Goal: Information Seeking & Learning: Find specific page/section

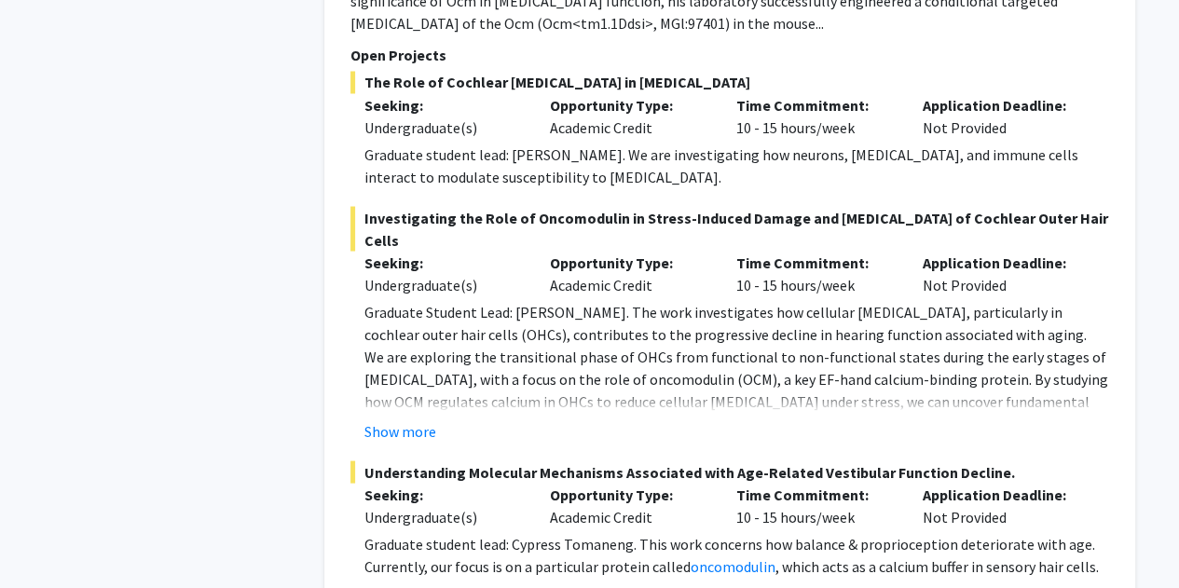
scroll to position [1713, 0]
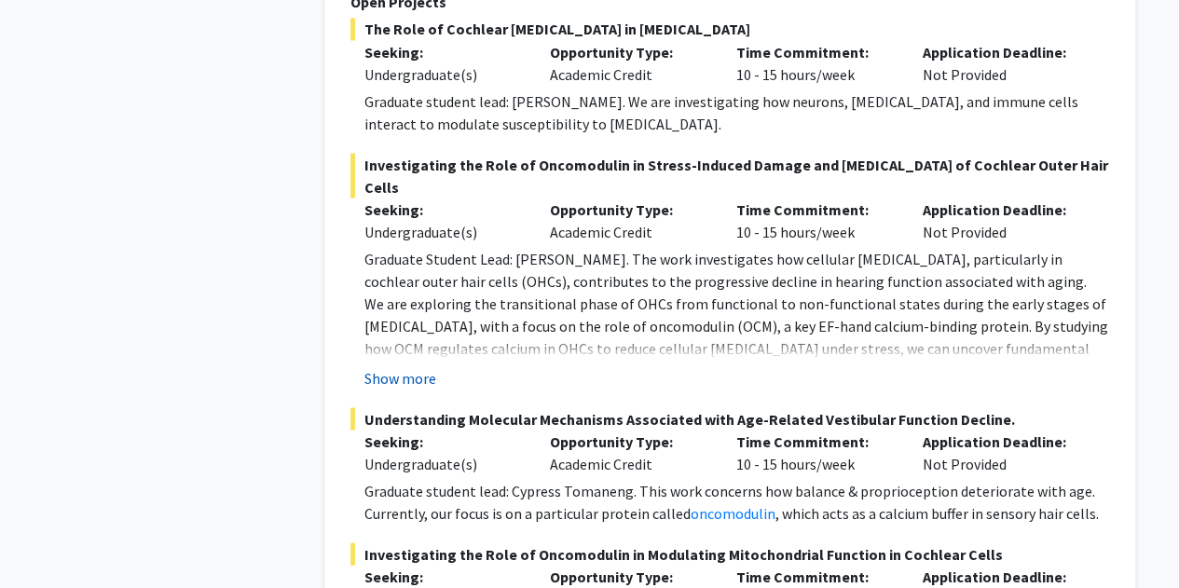
click at [382, 366] on button "Show more" at bounding box center [400, 377] width 72 height 22
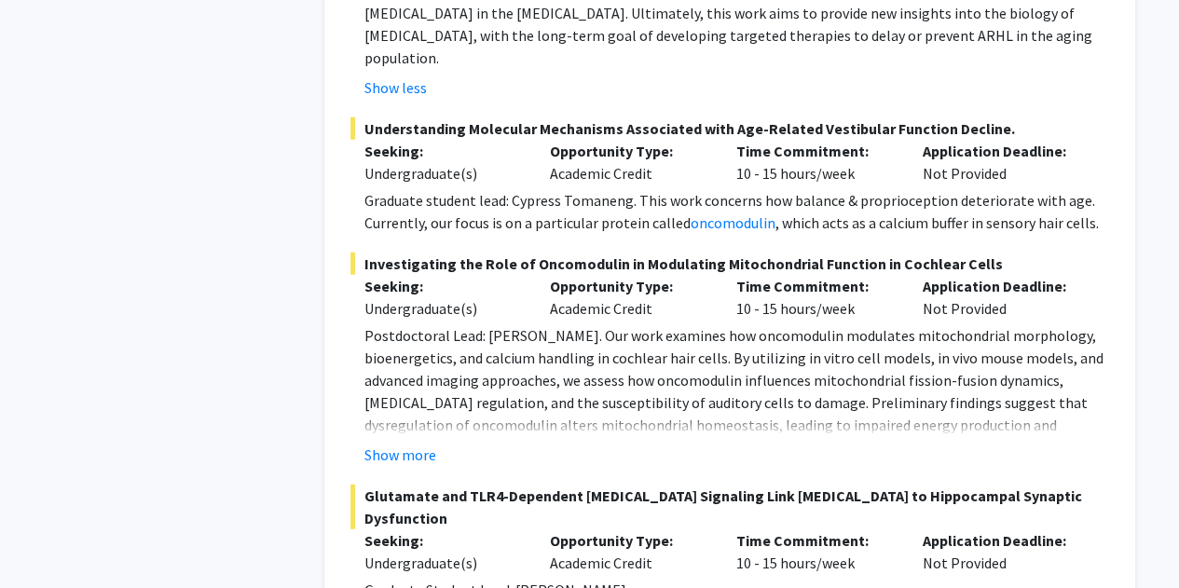
scroll to position [2251, 0]
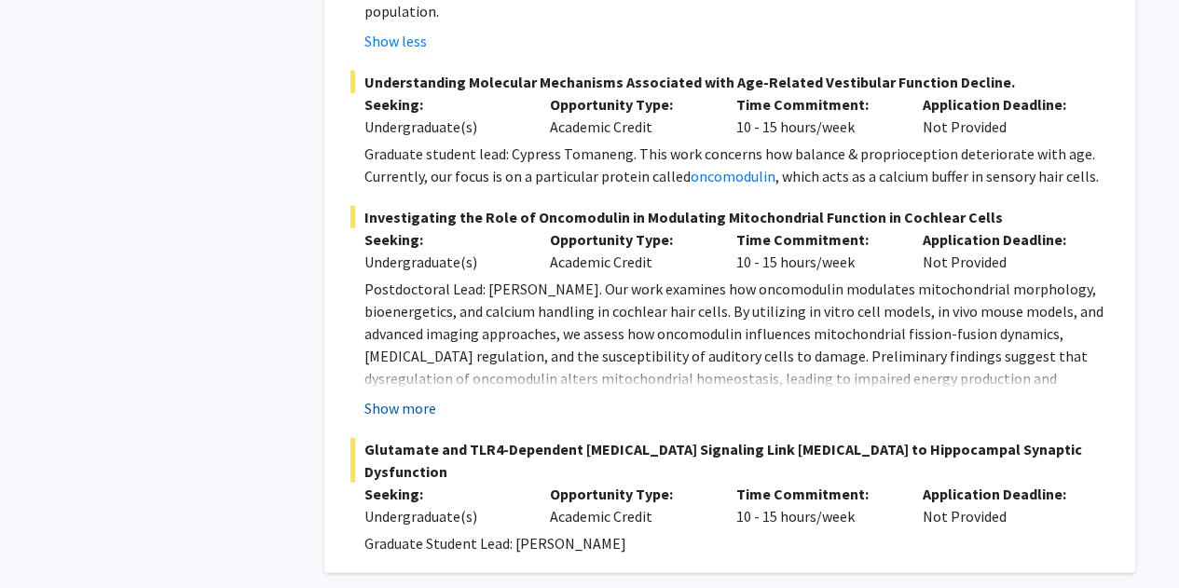
click at [391, 397] on button "Show more" at bounding box center [400, 408] width 72 height 22
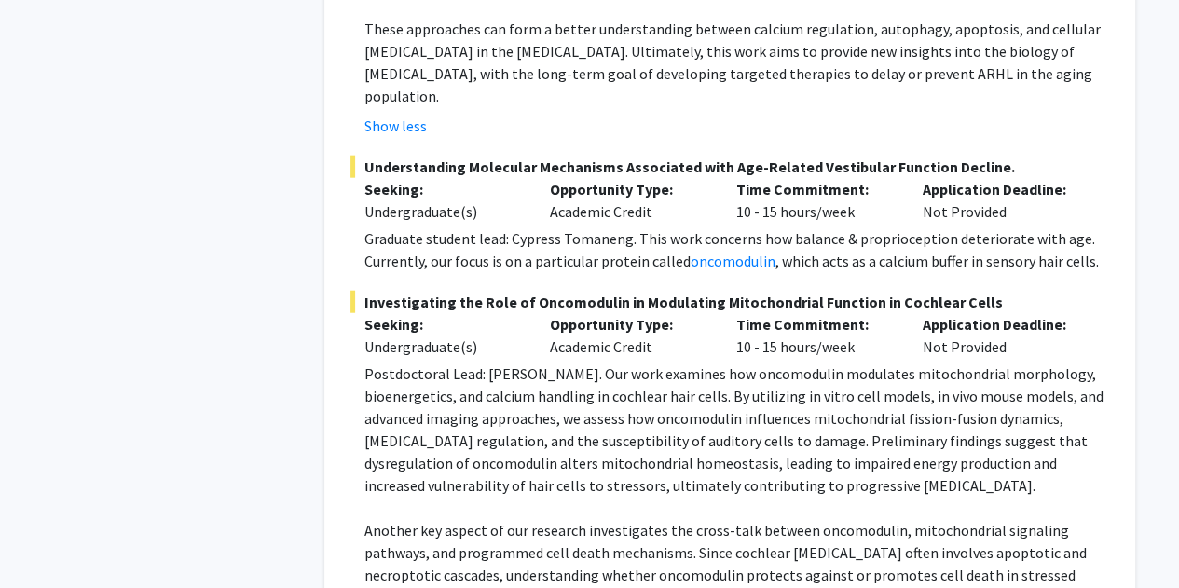
scroll to position [1980, 0]
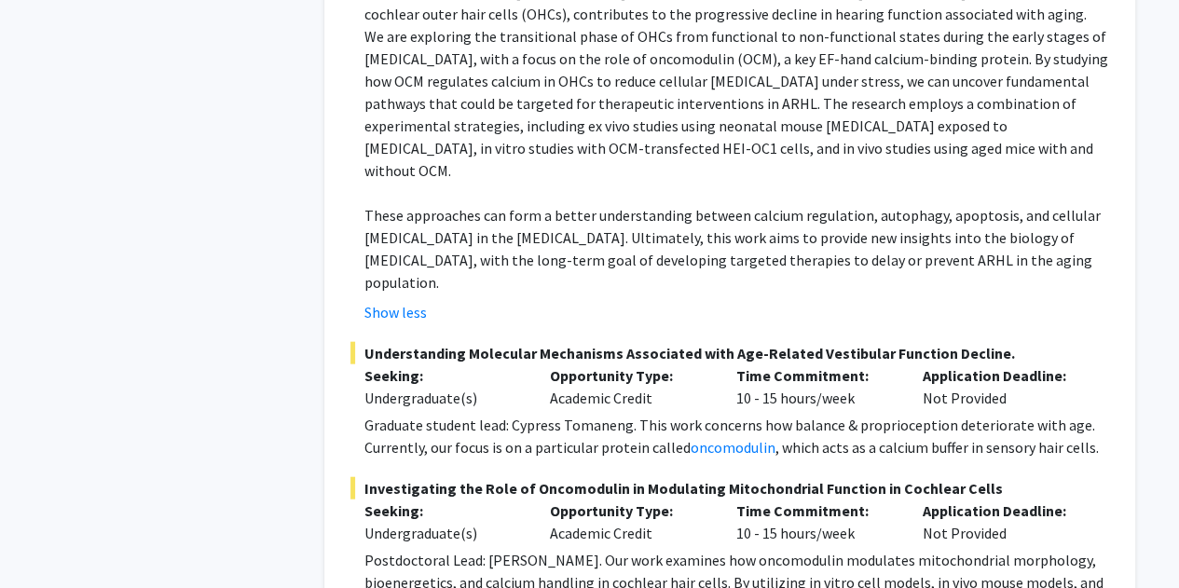
drag, startPoint x: 1176, startPoint y: 184, endPoint x: 1178, endPoint y: 194, distance: 10.4
click at [1075, 301] on div "Show less" at bounding box center [736, 312] width 744 height 22
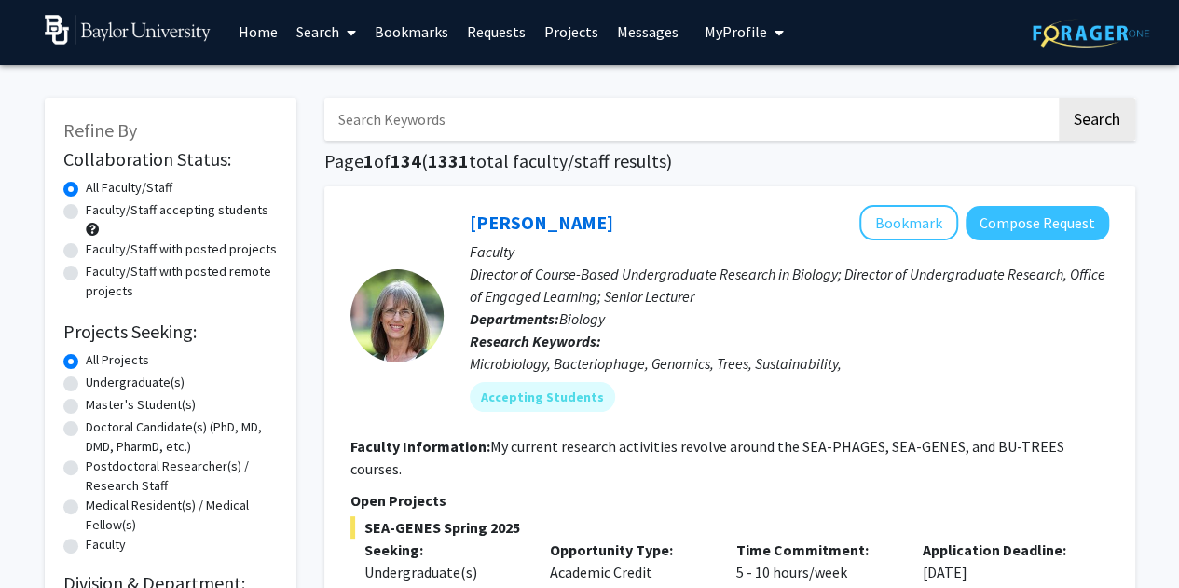
scroll to position [0, 0]
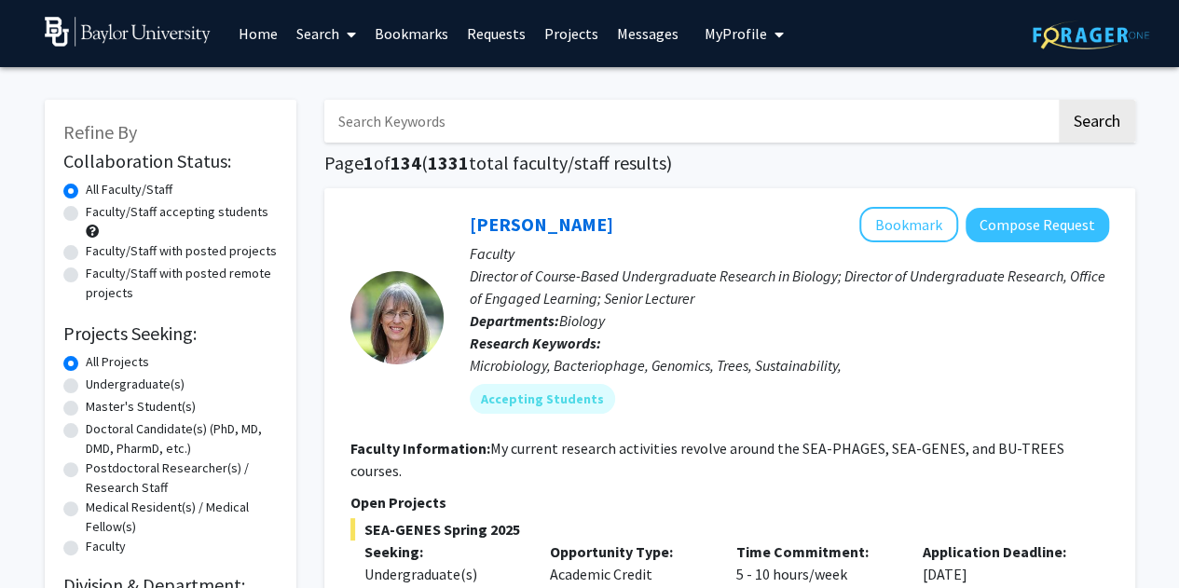
click at [430, 130] on input "Search Keywords" at bounding box center [689, 121] width 731 height 43
click at [543, 111] on input "Search Keywords" at bounding box center [689, 121] width 731 height 43
click at [1058, 100] on button "Search" at bounding box center [1096, 121] width 76 height 43
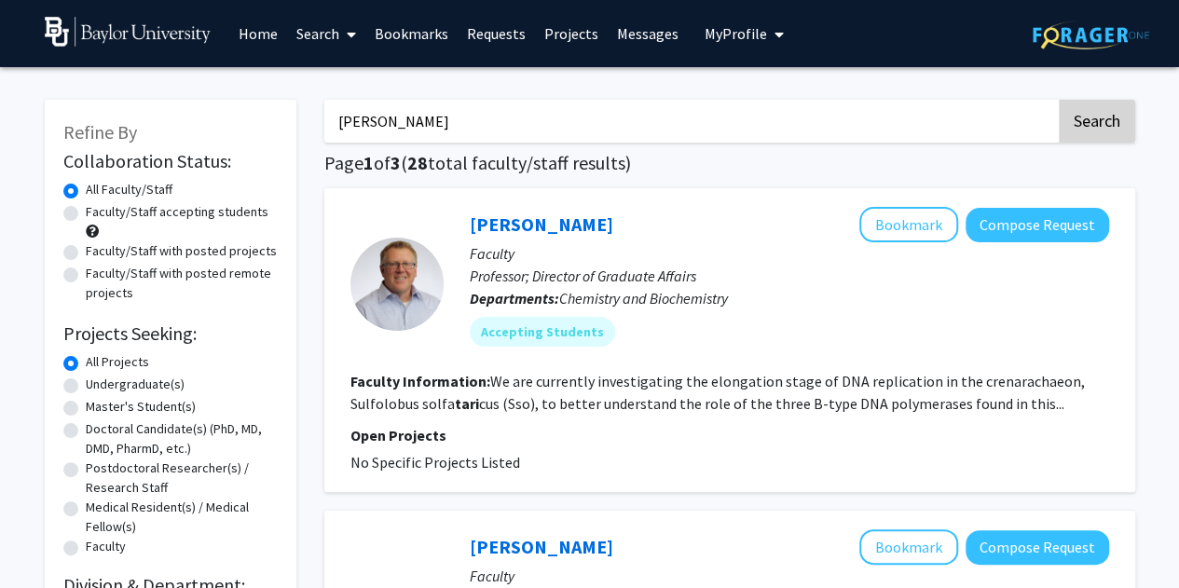
type input "tari sese"
click at [1105, 116] on button "Search" at bounding box center [1096, 121] width 76 height 43
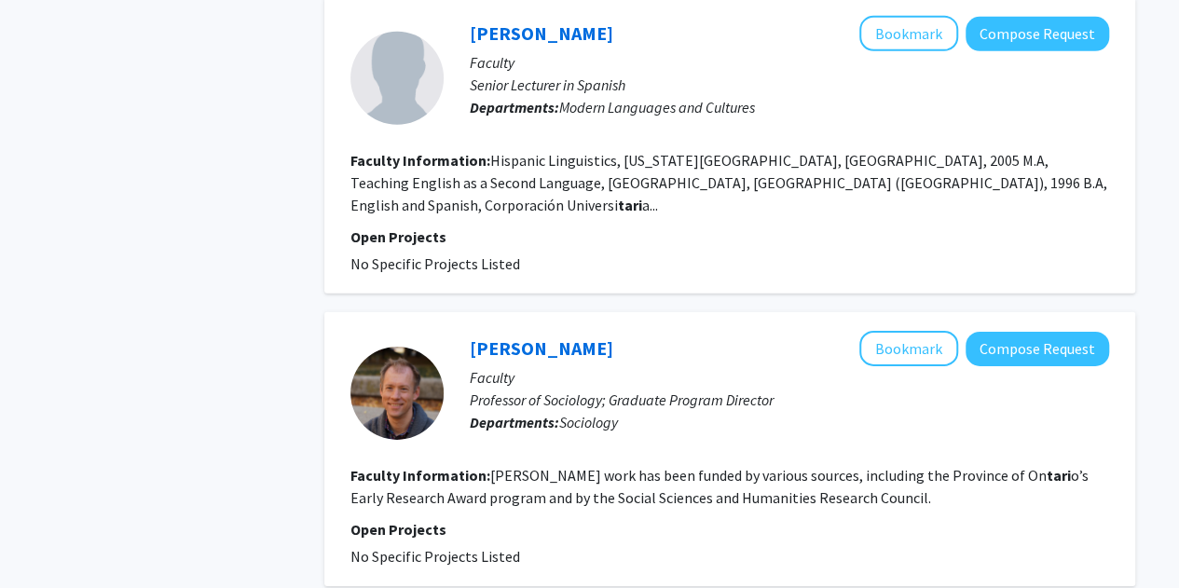
scroll to position [2813, 0]
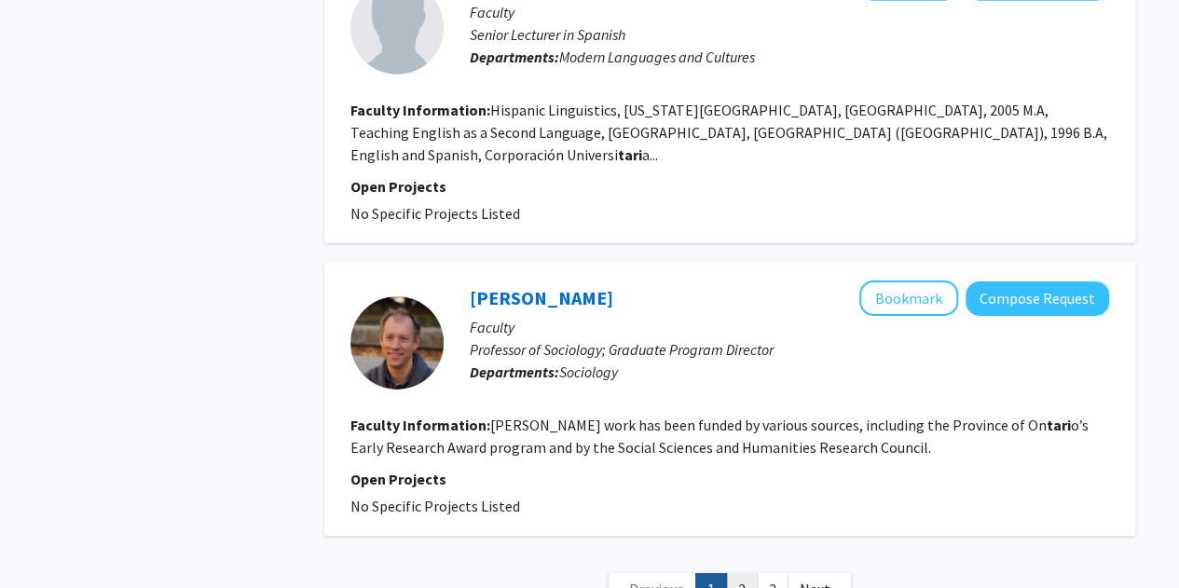
click at [738, 573] on link "2" at bounding box center [742, 589] width 32 height 33
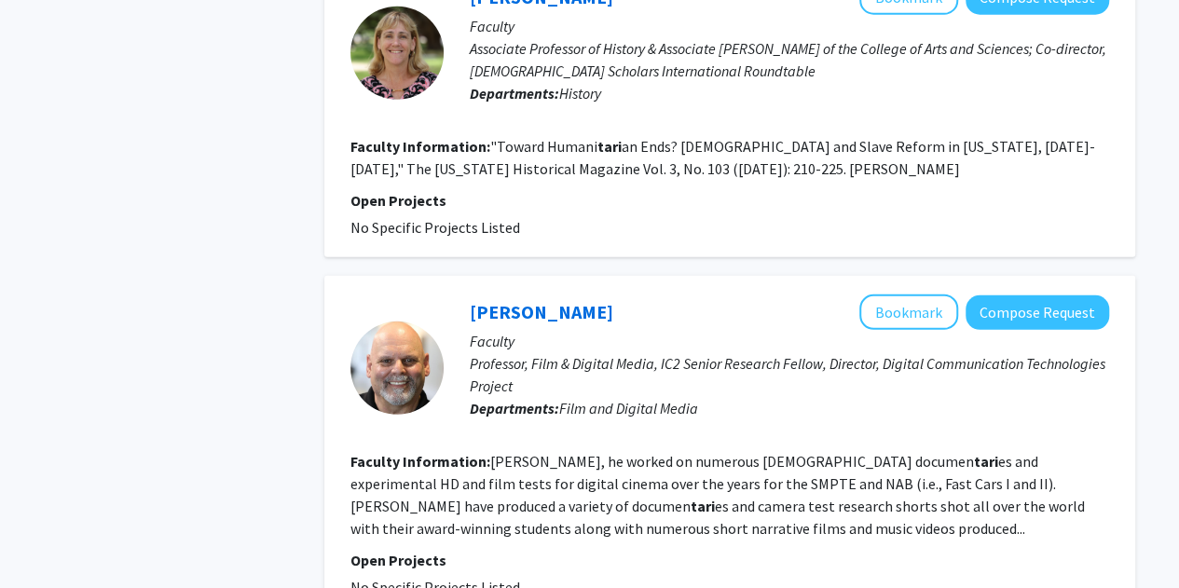
scroll to position [2665, 0]
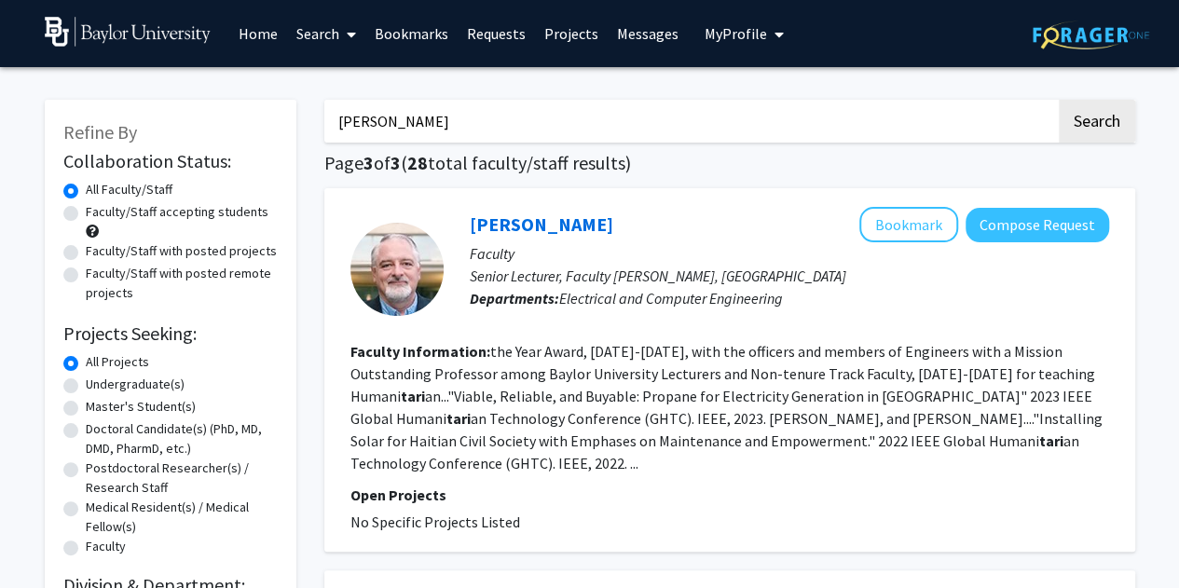
click at [266, 30] on link "Home" at bounding box center [258, 33] width 58 height 65
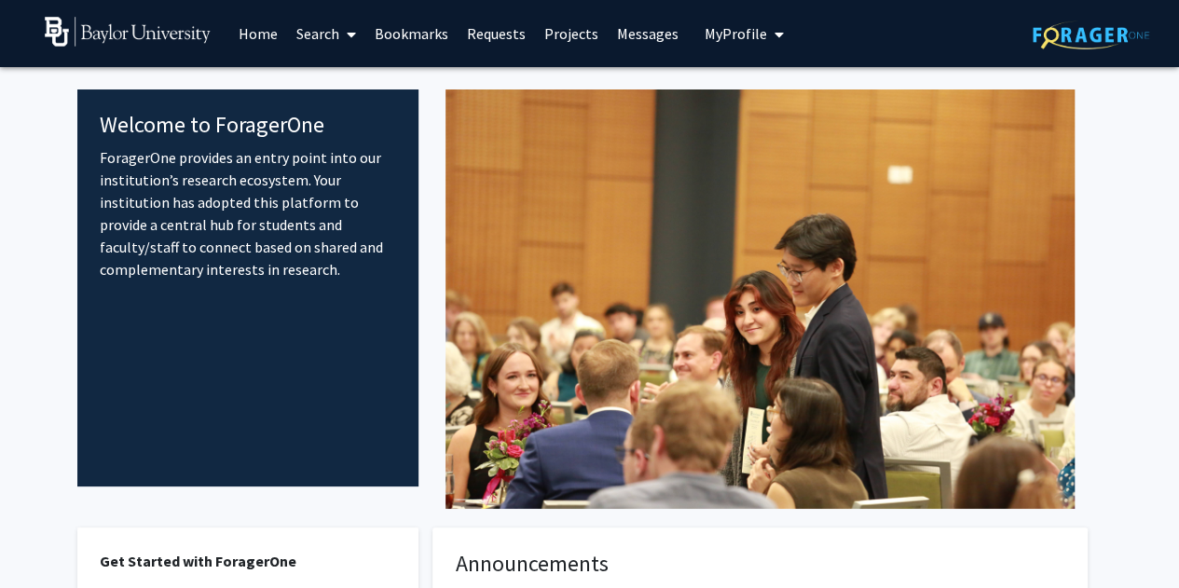
click at [324, 29] on link "Search" at bounding box center [326, 33] width 78 height 65
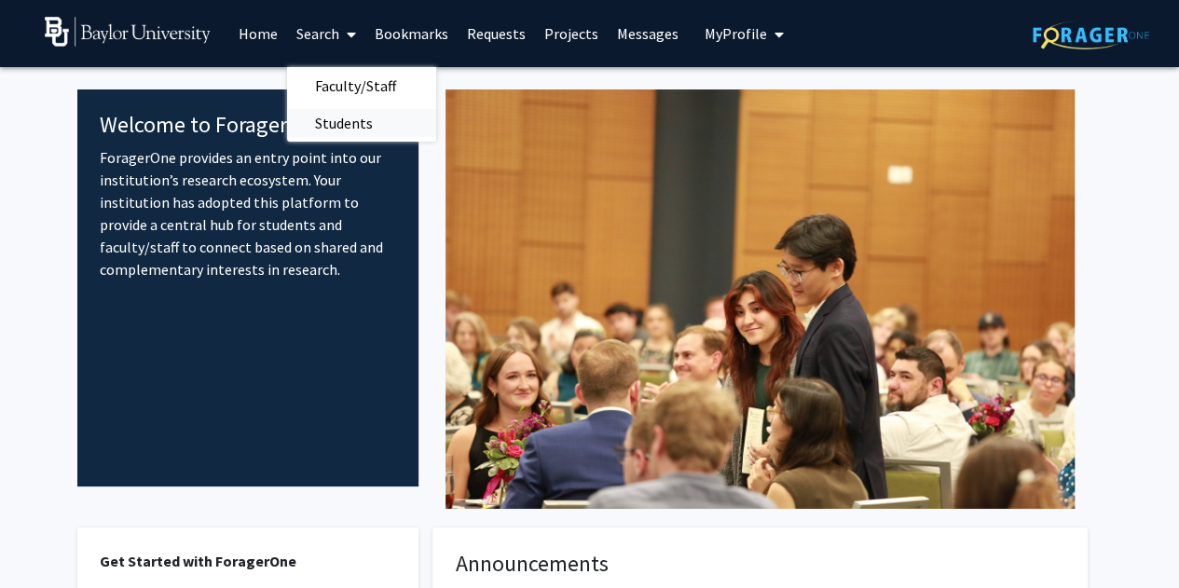
click at [357, 118] on span "Students" at bounding box center [344, 122] width 114 height 37
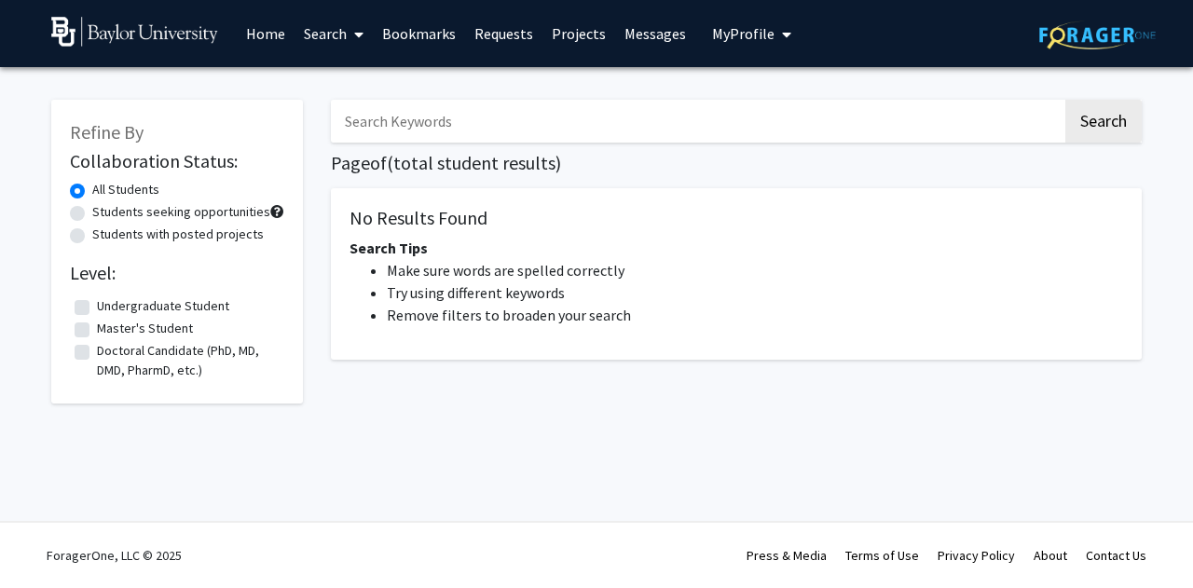
click at [431, 120] on input "Search Keywords" at bounding box center [696, 121] width 731 height 43
type input "[PERSON_NAME]"
click at [1065, 100] on button "Search" at bounding box center [1103, 121] width 76 height 43
click at [97, 346] on label "Doctoral Candidate (PhD, MD, DMD, PharmD, etc.)" at bounding box center [188, 360] width 183 height 39
click at [97, 346] on input "Doctoral Candidate (PhD, MD, DMD, PharmD, etc.)" at bounding box center [103, 347] width 12 height 12
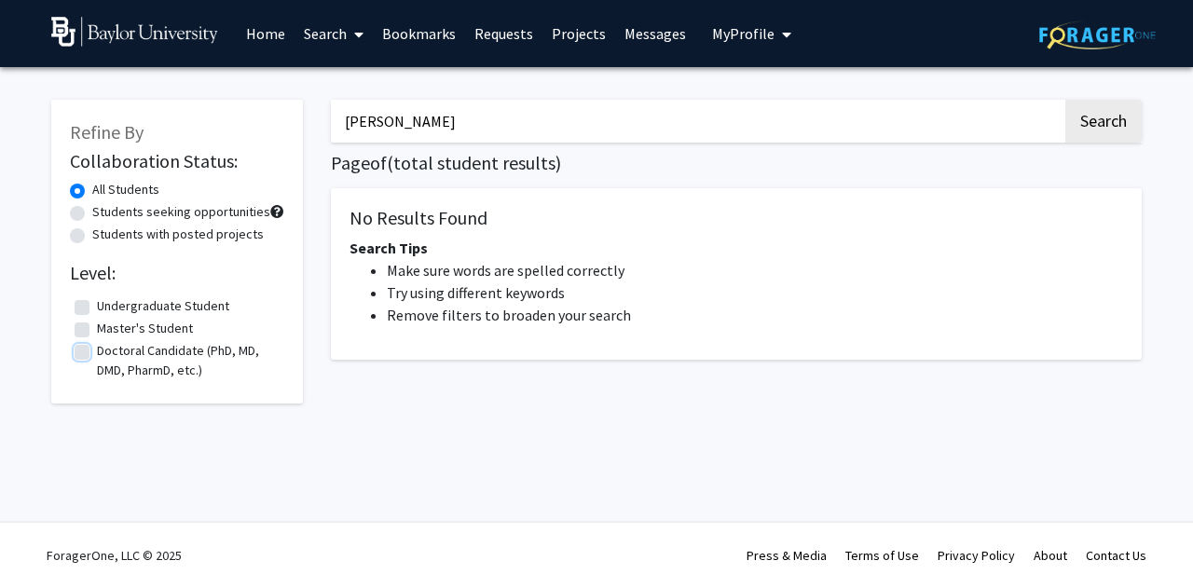
checkbox input "true"
click at [1131, 124] on button "Search" at bounding box center [1103, 121] width 76 height 43
click at [1087, 110] on button "Search" at bounding box center [1103, 121] width 76 height 43
click at [436, 142] on input "[PERSON_NAME]" at bounding box center [696, 121] width 731 height 43
type input "T"
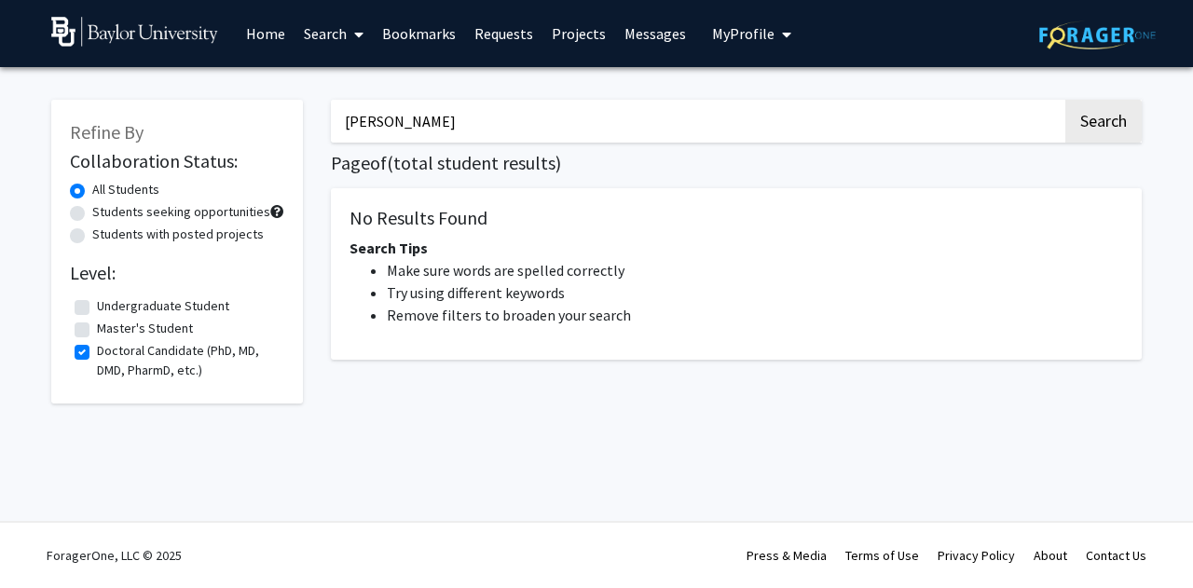
click at [1065, 100] on button "Search" at bounding box center [1103, 121] width 76 height 43
click at [748, 35] on span "My Profile" at bounding box center [743, 33] width 62 height 19
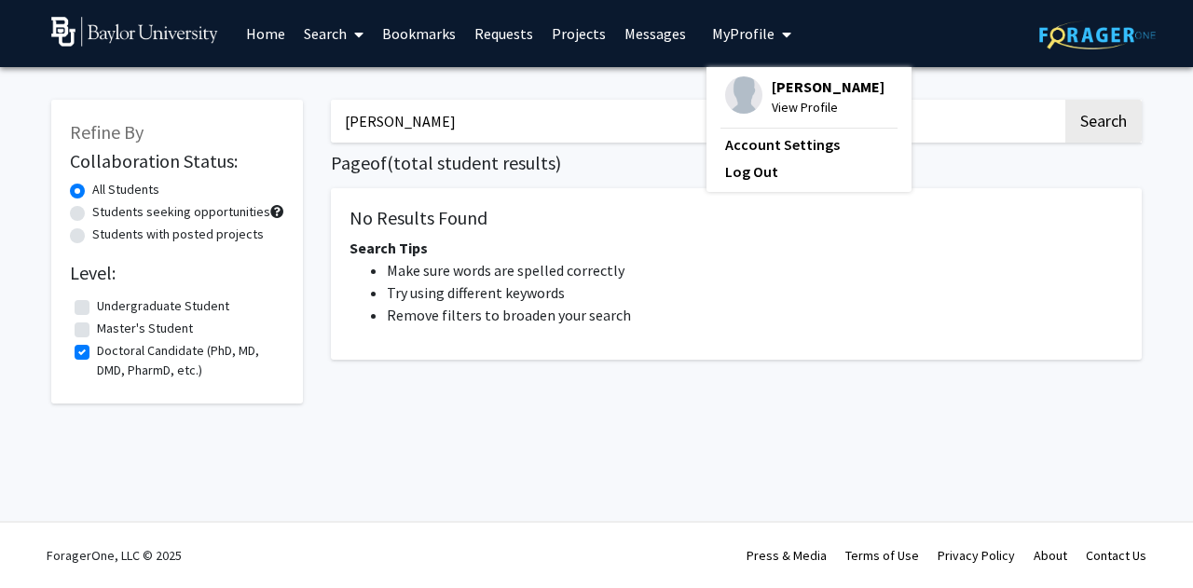
click at [453, 126] on input "[PERSON_NAME]" at bounding box center [696, 121] width 731 height 43
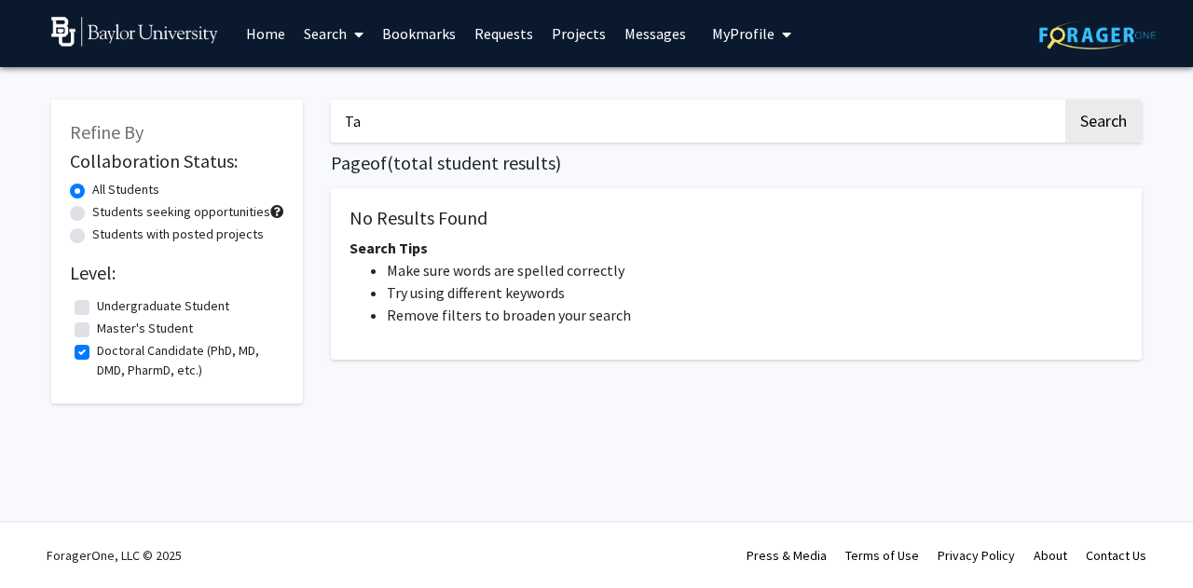
type input "T"
type input "[PERSON_NAME]"
click at [1065, 100] on button "Search" at bounding box center [1103, 121] width 76 height 43
click at [1134, 99] on div "Tari Sese Search Page of ( total student results) No Results Found Search Tips …" at bounding box center [736, 258] width 839 height 354
click at [733, 26] on span "My Profile" at bounding box center [743, 33] width 62 height 19
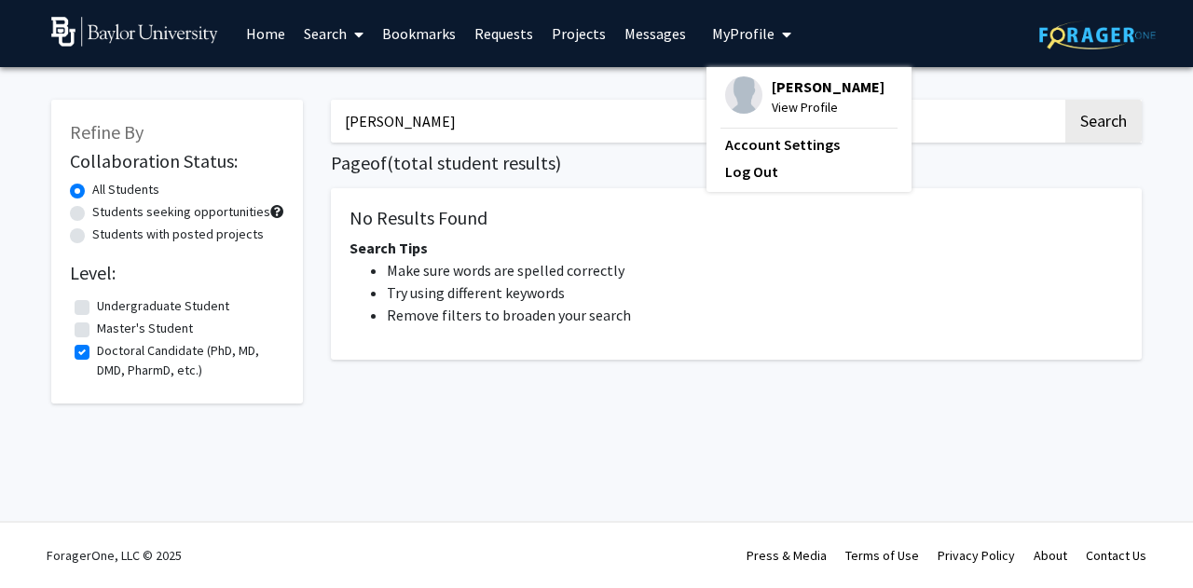
click at [771, 83] on span "[PERSON_NAME]" at bounding box center [827, 86] width 113 height 20
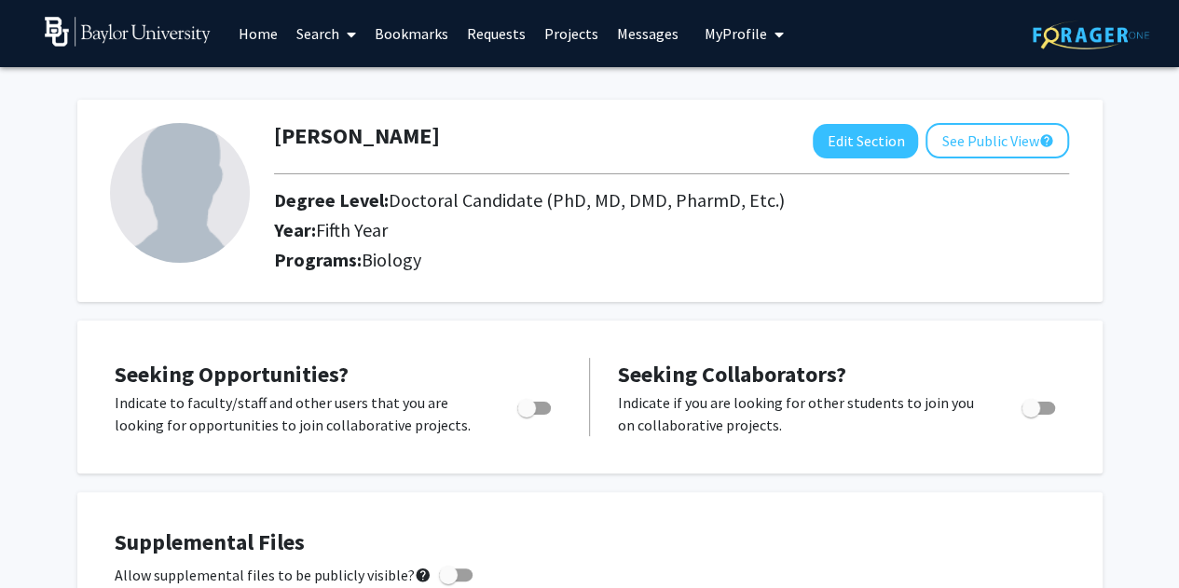
click at [645, 25] on link "Messages" at bounding box center [647, 33] width 80 height 65
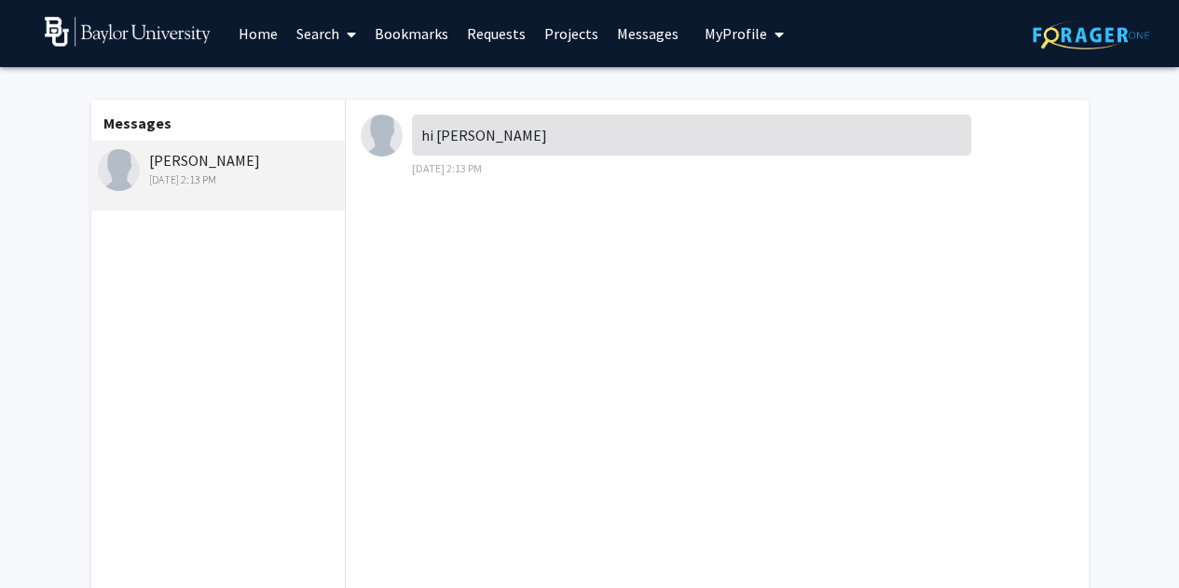
click at [179, 167] on div "Joseph Simeri Sep 23, 2025 2:13 PM" at bounding box center [219, 168] width 243 height 39
click at [767, 42] on span "My profile dropdown to access profile and logout" at bounding box center [775, 34] width 17 height 65
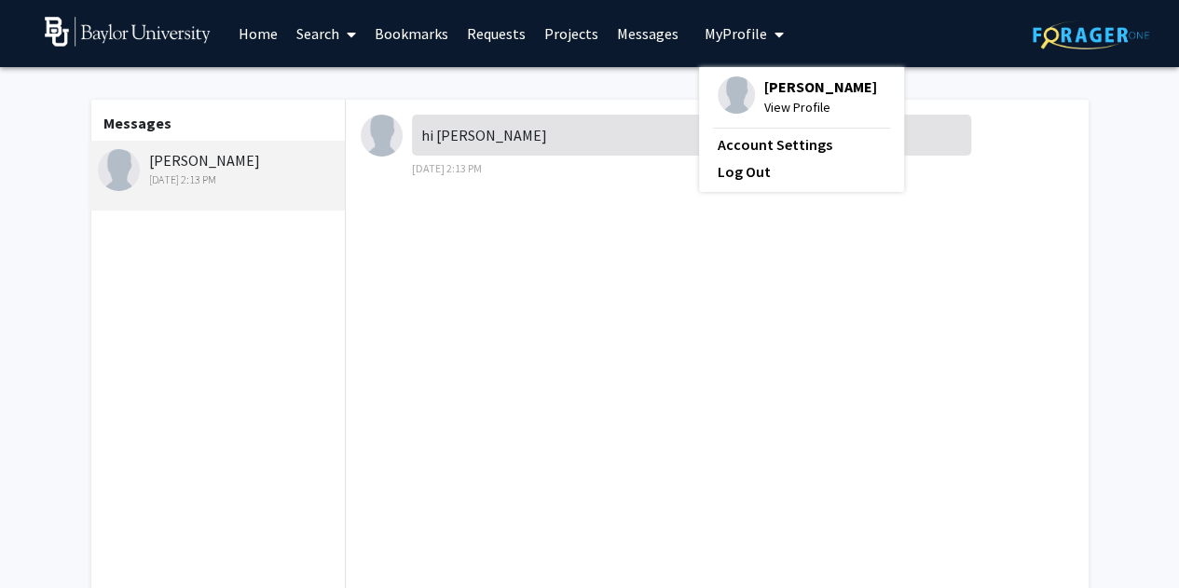
click at [796, 115] on span "View Profile" at bounding box center [820, 107] width 113 height 20
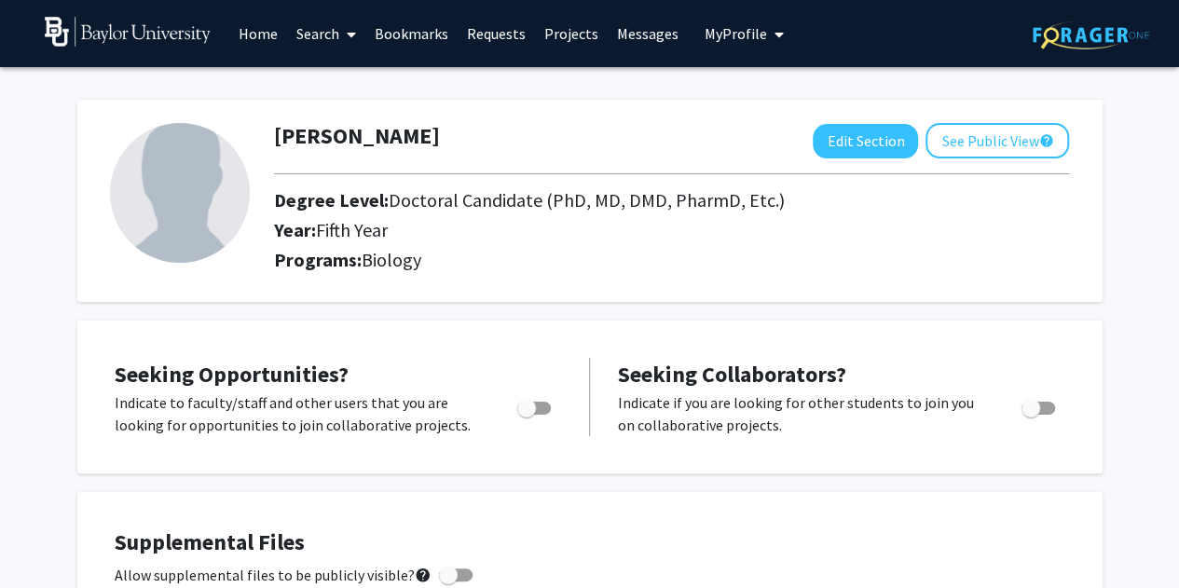
click at [323, 21] on link "Search" at bounding box center [326, 33] width 78 height 65
click at [342, 111] on span "Students" at bounding box center [344, 122] width 114 height 37
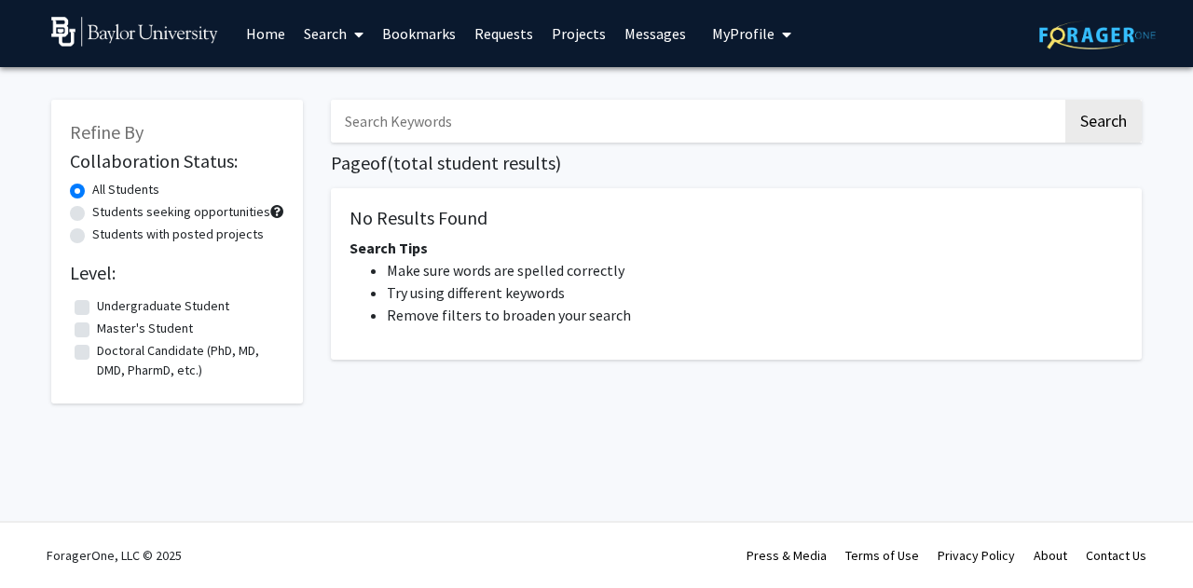
click at [97, 303] on label "Undergraduate Student" at bounding box center [163, 306] width 132 height 20
click at [97, 303] on input "Undergraduate Student" at bounding box center [103, 302] width 12 height 12
checkbox input "true"
click at [459, 121] on input "Search Keywords" at bounding box center [696, 121] width 731 height 43
click at [1065, 100] on button "Search" at bounding box center [1103, 121] width 76 height 43
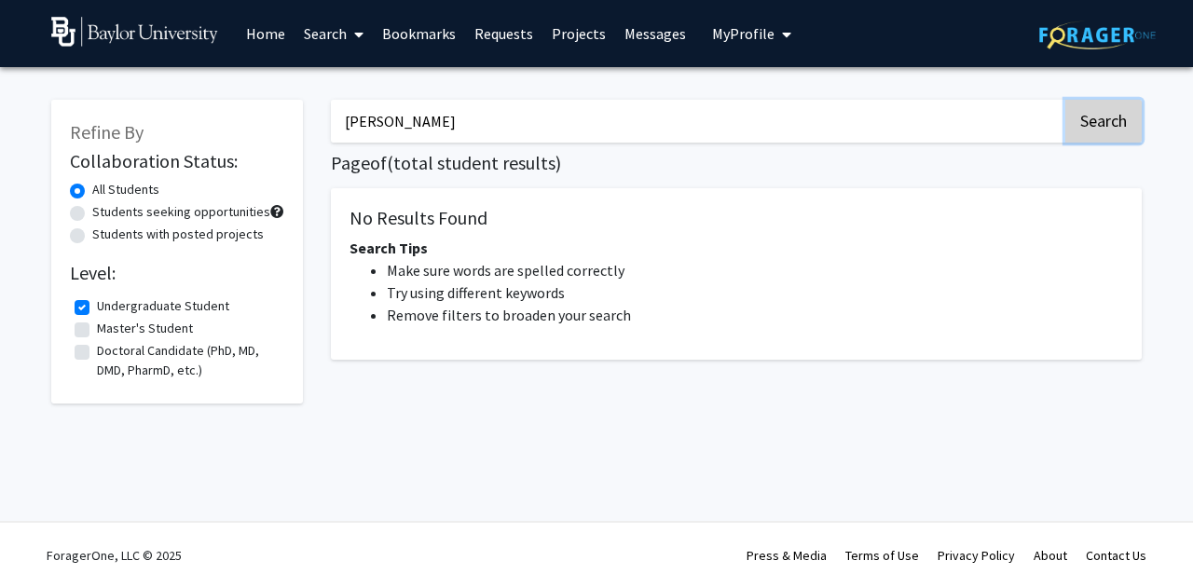
click at [1085, 138] on button "Search" at bounding box center [1103, 121] width 76 height 43
click at [1111, 107] on button "Search" at bounding box center [1103, 121] width 76 height 43
click at [823, 117] on input "[PERSON_NAME]" at bounding box center [696, 121] width 731 height 43
type input "Joe Simeri"
click at [1065, 100] on button "Search" at bounding box center [1103, 121] width 76 height 43
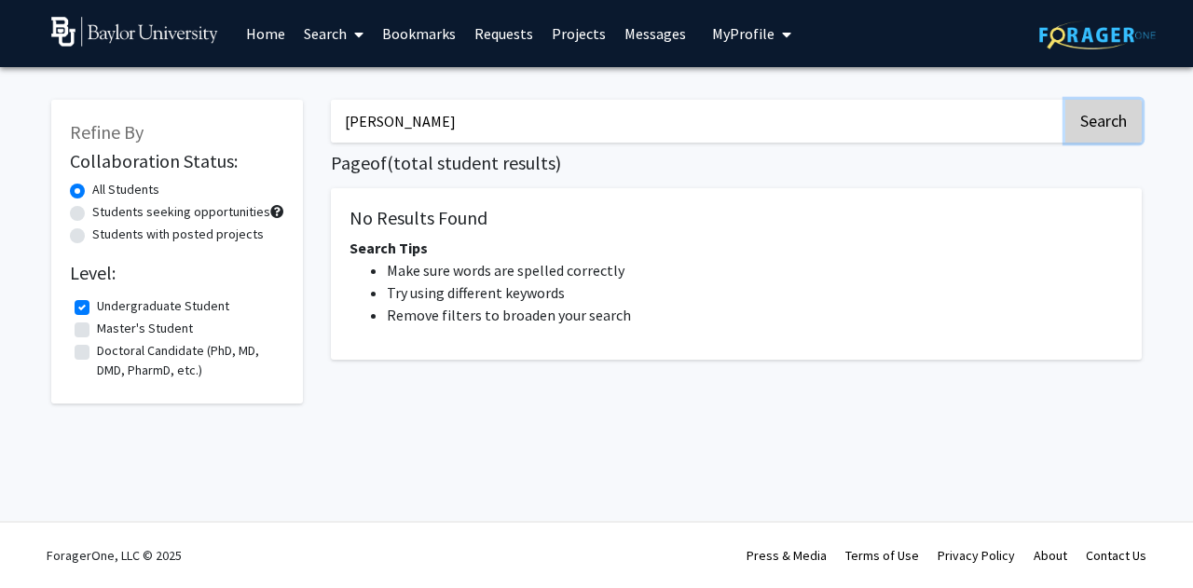
click at [1130, 102] on button "Search" at bounding box center [1103, 121] width 76 height 43
click at [97, 301] on label "Undergraduate Student" at bounding box center [163, 306] width 132 height 20
click at [97, 301] on input "Undergraduate Student" at bounding box center [103, 302] width 12 height 12
checkbox input "false"
click at [325, 36] on link "Search" at bounding box center [333, 33] width 78 height 65
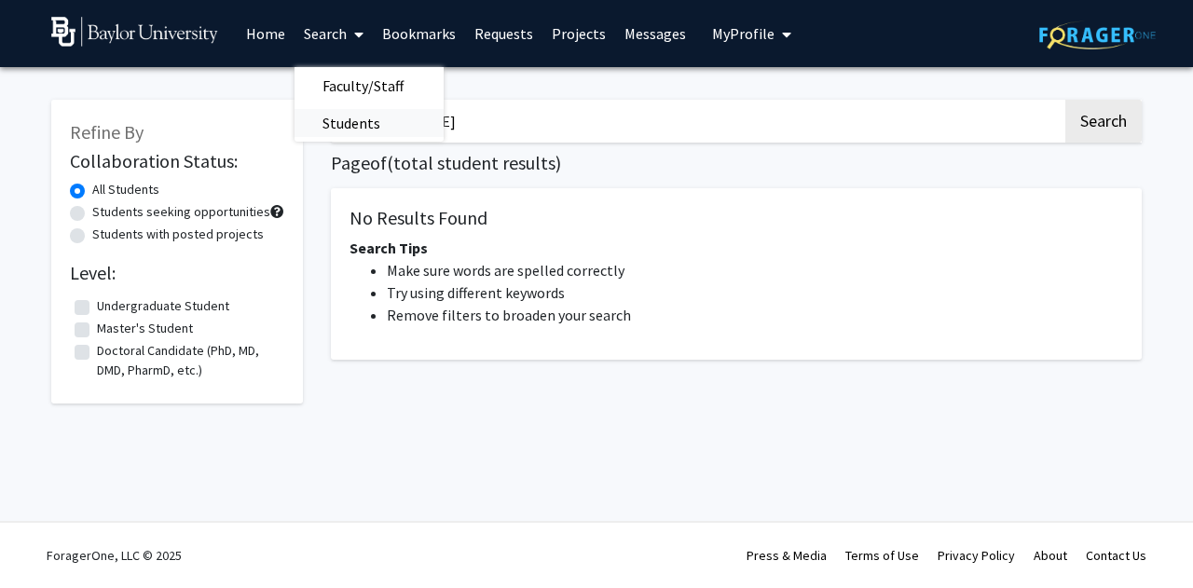
click at [369, 120] on span "Students" at bounding box center [351, 122] width 114 height 37
click at [463, 125] on input "Joe Simeri" at bounding box center [696, 121] width 731 height 43
type input "J"
click at [264, 29] on link "Home" at bounding box center [266, 33] width 58 height 65
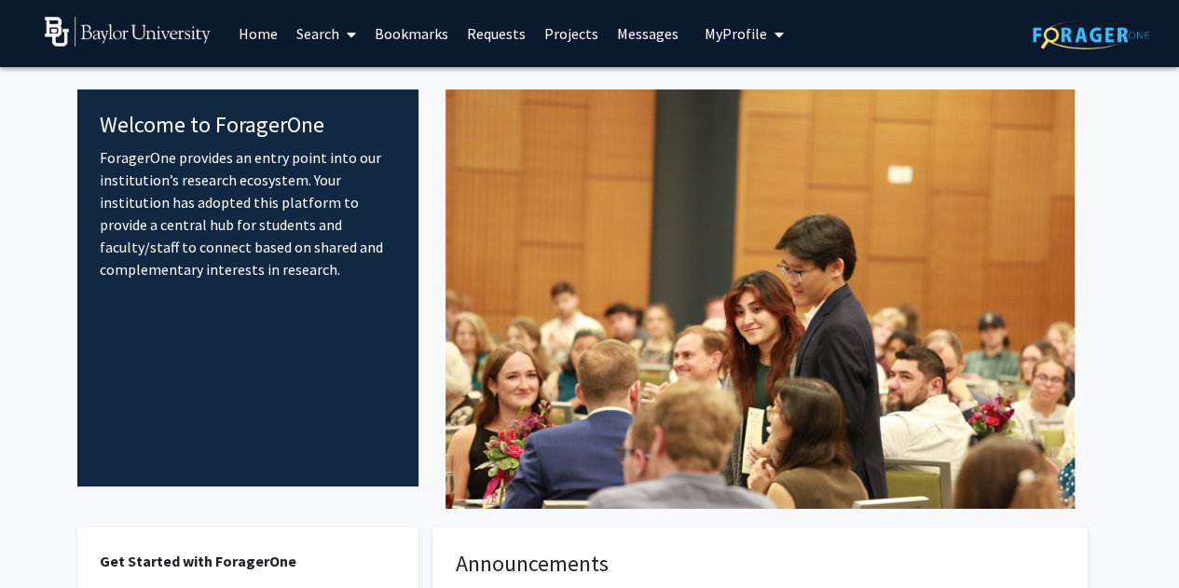
click at [326, 26] on link "Search" at bounding box center [326, 33] width 78 height 65
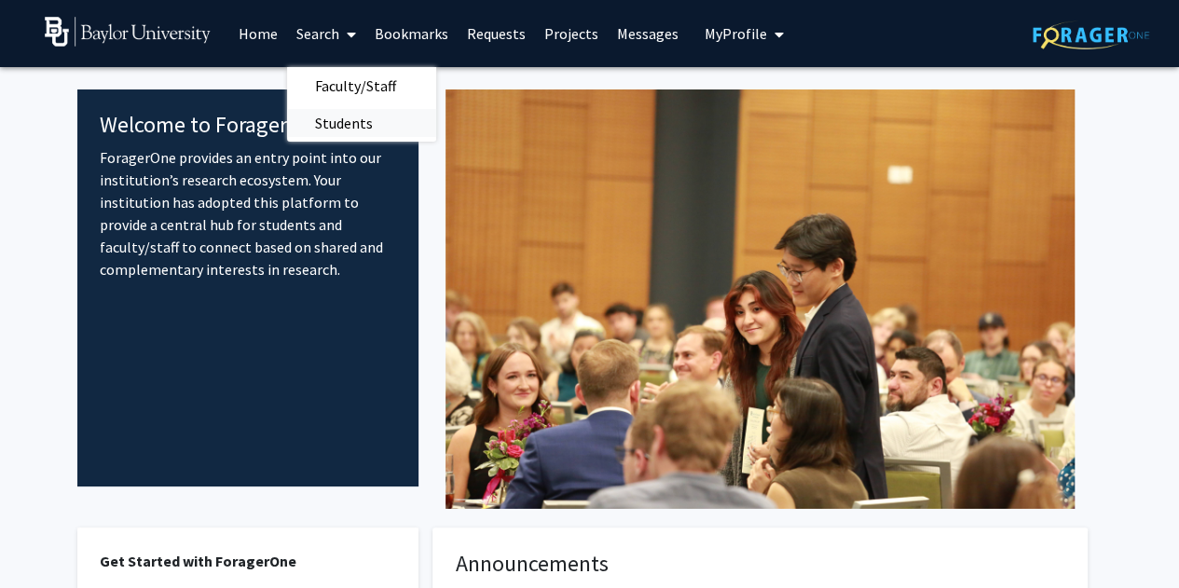
click at [321, 124] on span "Students" at bounding box center [344, 122] width 114 height 37
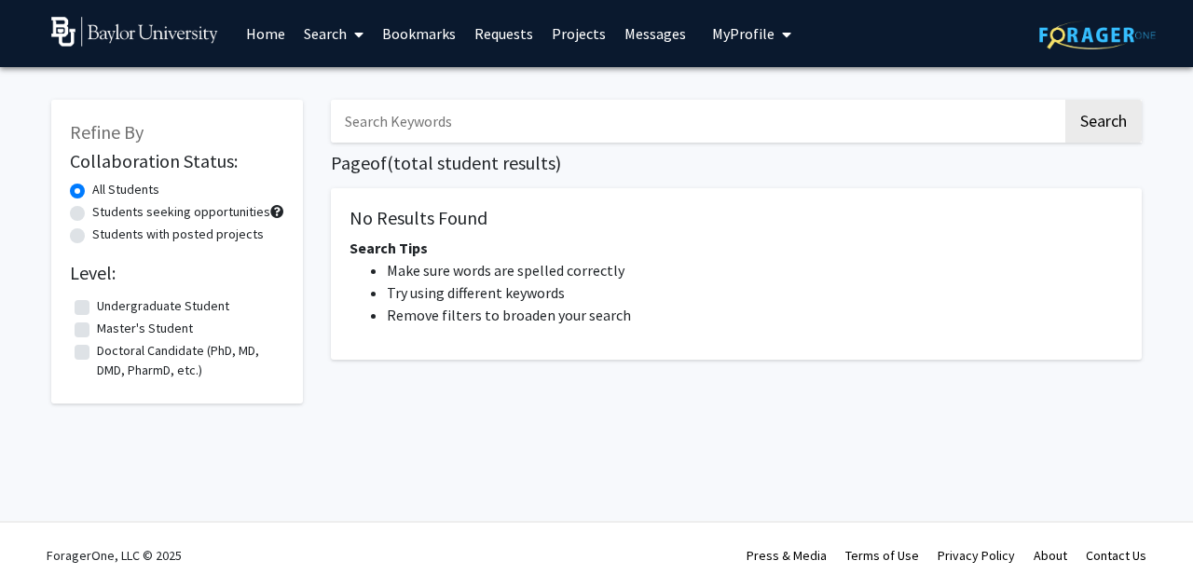
click at [457, 108] on input "Search Keywords" at bounding box center [696, 121] width 731 height 43
click at [1065, 100] on button "Search" at bounding box center [1103, 121] width 76 height 43
type input "j"
click at [92, 189] on label "All Students" at bounding box center [125, 190] width 67 height 20
click at [92, 189] on input "All Students" at bounding box center [98, 186] width 12 height 12
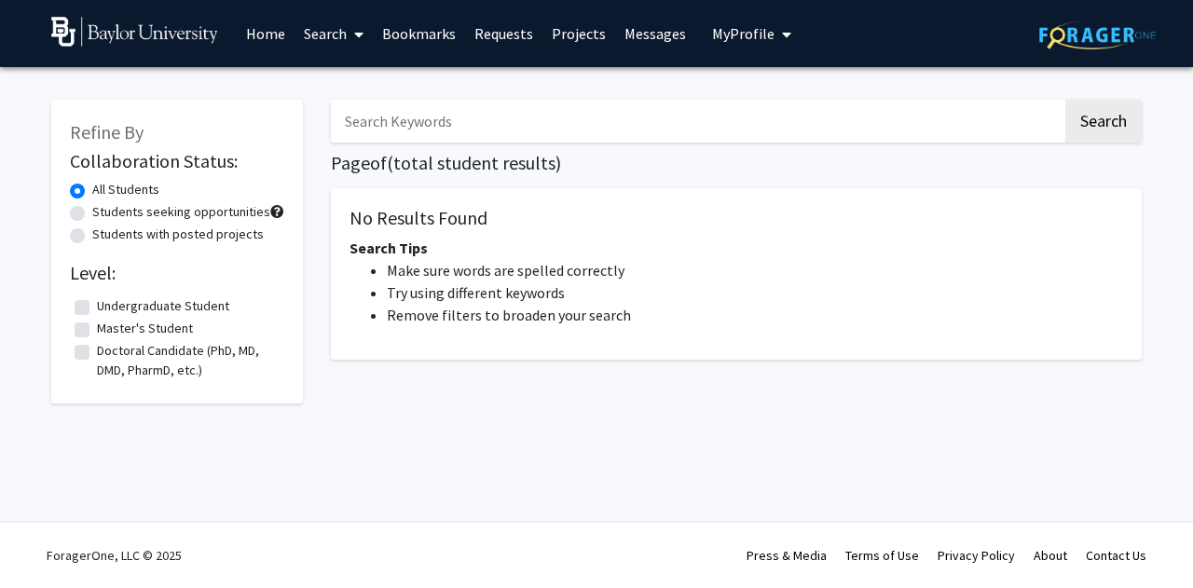
click at [75, 288] on form "Level: Undergraduate Student Undergraduate Student Master's Student Master's St…" at bounding box center [177, 323] width 214 height 123
click at [97, 303] on label "Undergraduate Student" at bounding box center [163, 306] width 132 height 20
click at [97, 303] on input "Undergraduate Student" at bounding box center [103, 302] width 12 height 12
checkbox input "true"
click at [92, 188] on label "All Students" at bounding box center [125, 190] width 67 height 20
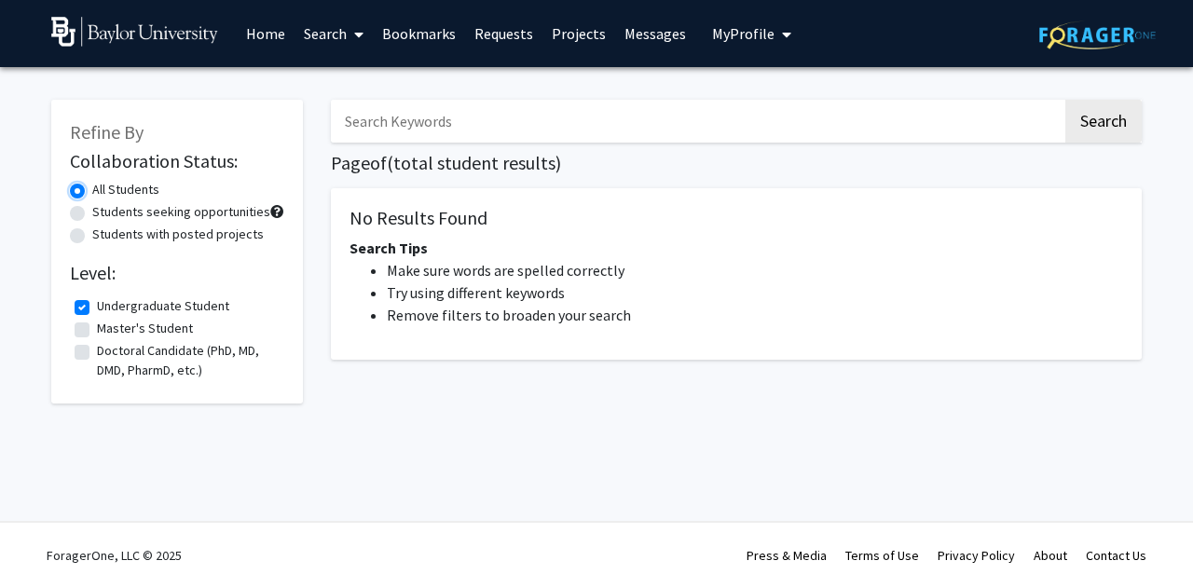
click at [92, 188] on input "All Students" at bounding box center [98, 186] width 12 height 12
click at [551, 115] on input "Search Keywords" at bounding box center [696, 121] width 731 height 43
type input "joseph"
click at [1065, 100] on button "Search" at bounding box center [1103, 121] width 76 height 43
click at [97, 306] on label "Undergraduate Student" at bounding box center [163, 306] width 132 height 20
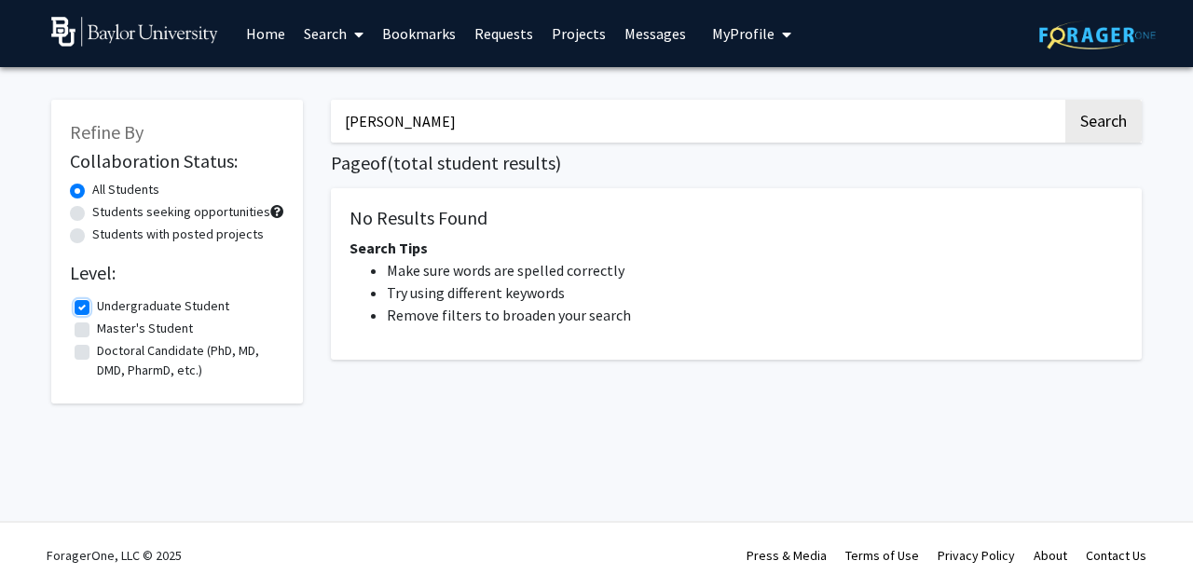
click at [97, 306] on input "Undergraduate Student" at bounding box center [103, 302] width 12 height 12
checkbox input "false"
click at [341, 35] on link "Search" at bounding box center [333, 33] width 78 height 65
click at [579, 24] on link "Projects" at bounding box center [578, 33] width 73 height 65
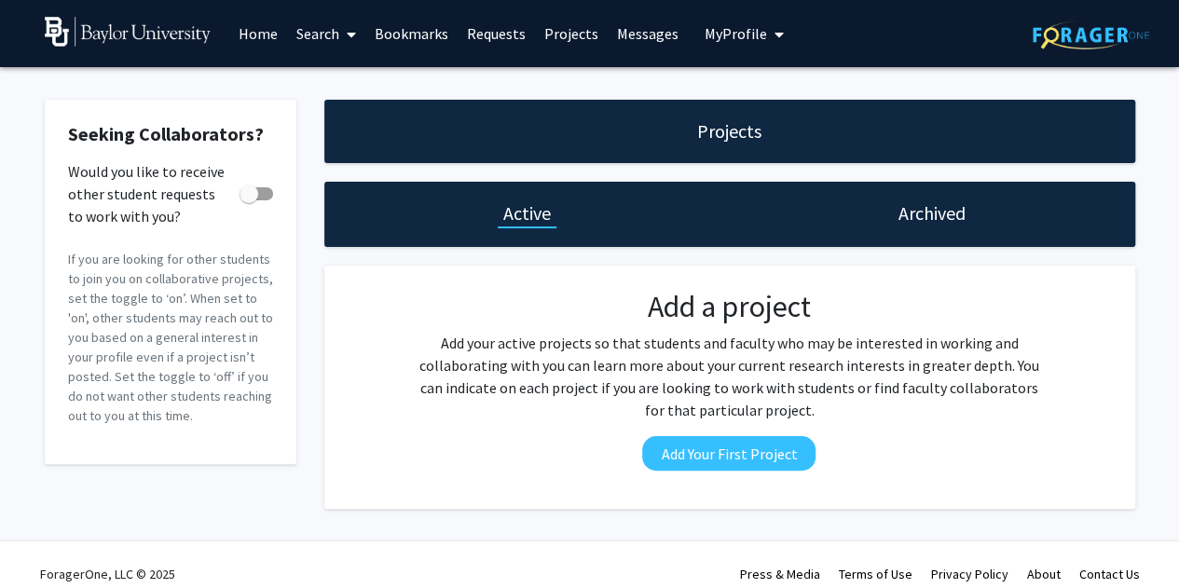
click at [314, 24] on link "Search" at bounding box center [326, 33] width 78 height 65
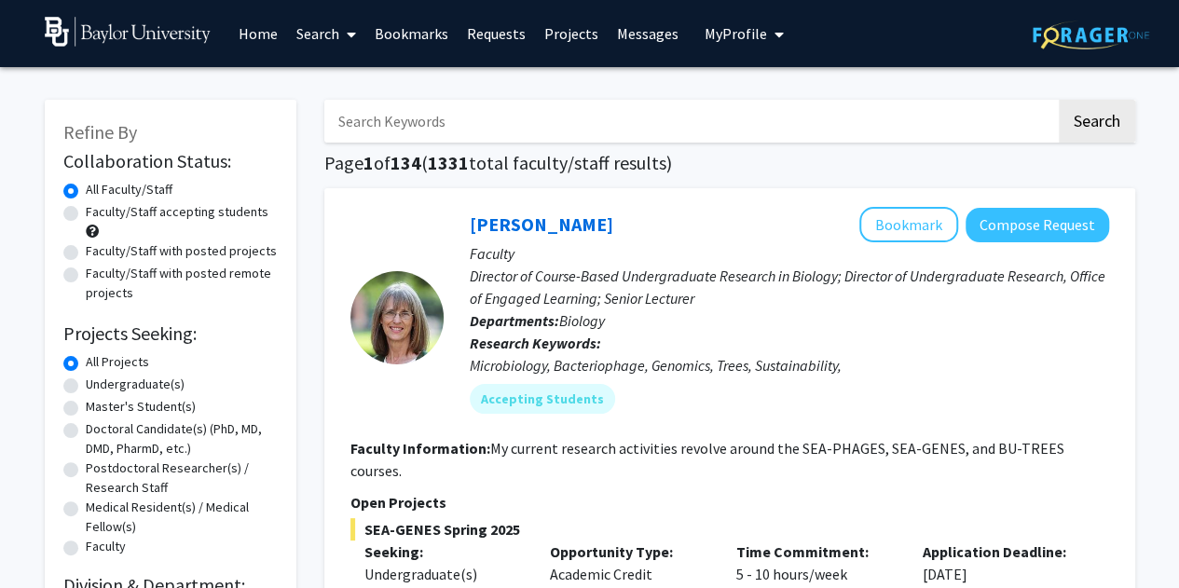
click at [310, 33] on link "Search" at bounding box center [326, 33] width 78 height 65
click at [356, 116] on span "Students" at bounding box center [344, 122] width 114 height 37
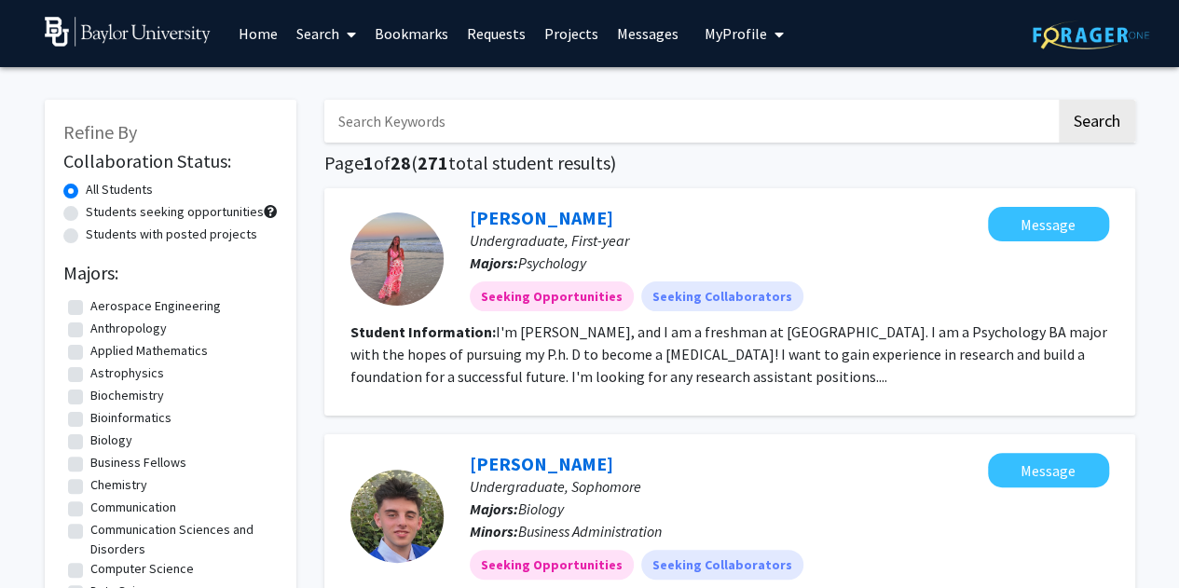
click at [529, 107] on input "Search Keywords" at bounding box center [689, 121] width 731 height 43
click at [1085, 120] on button "Search" at bounding box center [1096, 121] width 76 height 43
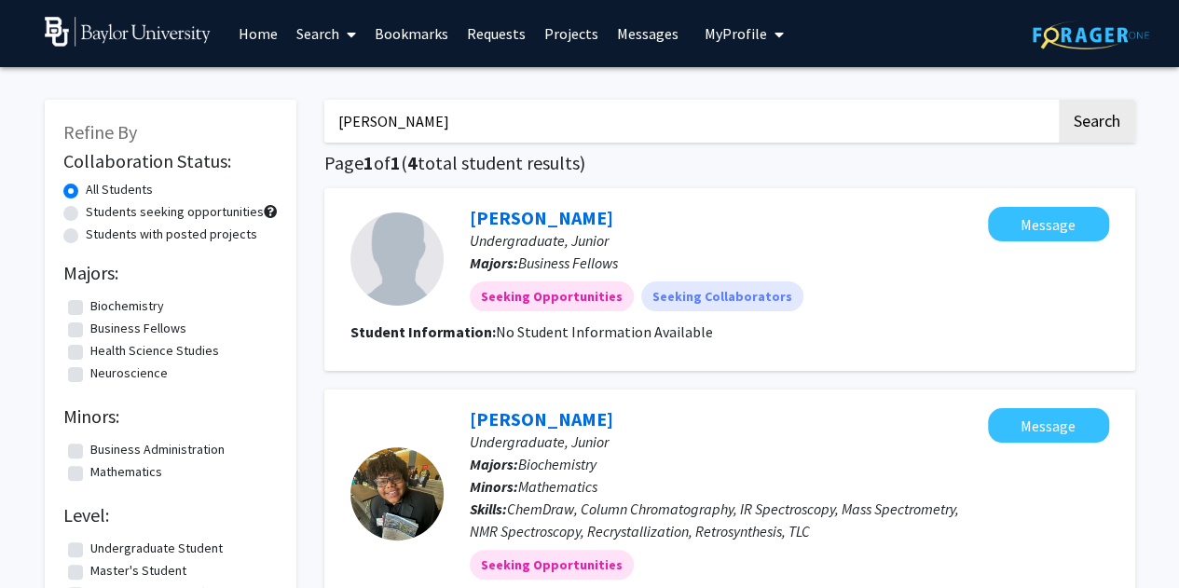
click at [455, 129] on input "[PERSON_NAME]" at bounding box center [689, 121] width 731 height 43
type input "J"
type input "[PERSON_NAME]"
click at [1058, 100] on button "Search" at bounding box center [1096, 121] width 76 height 43
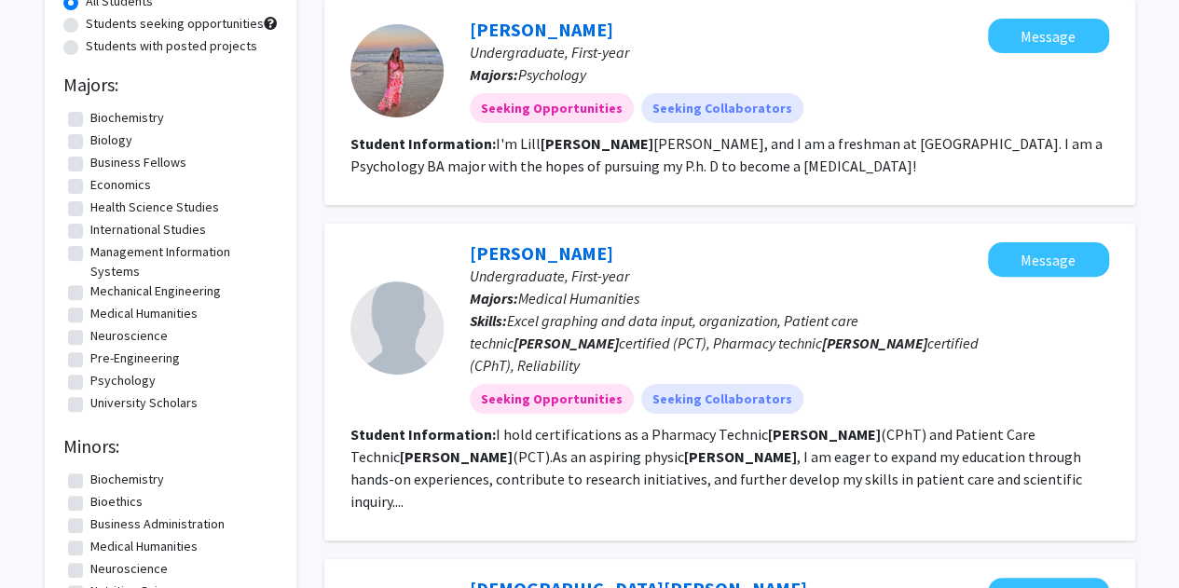
scroll to position [171, 0]
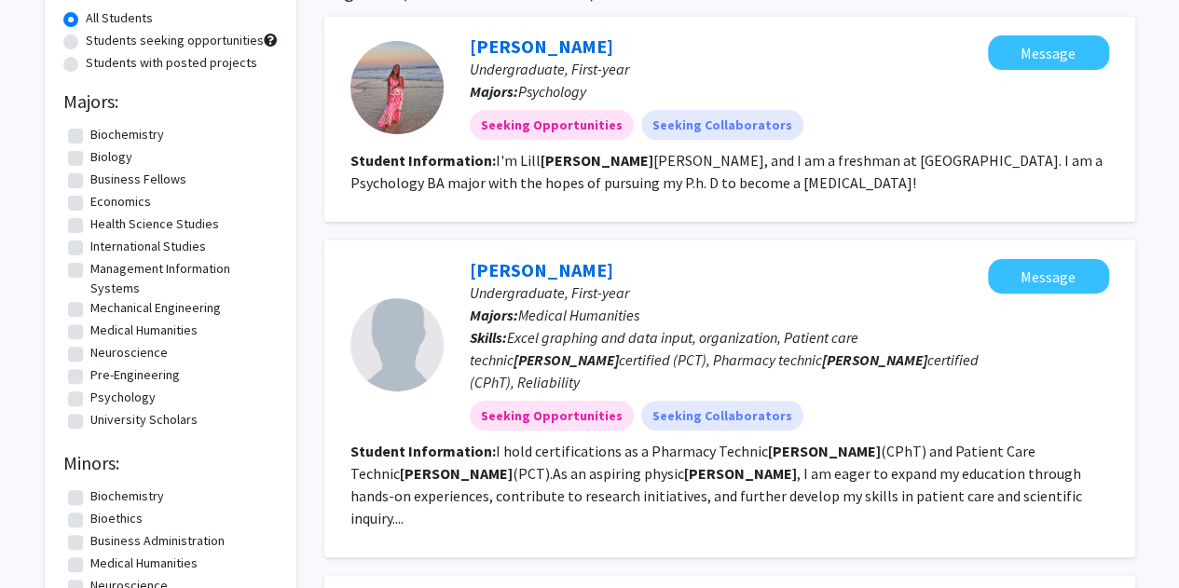
click at [90, 182] on label "Business Fellows" at bounding box center [138, 180] width 96 height 20
click at [90, 182] on input "Business Fellows" at bounding box center [96, 176] width 12 height 12
checkbox input "true"
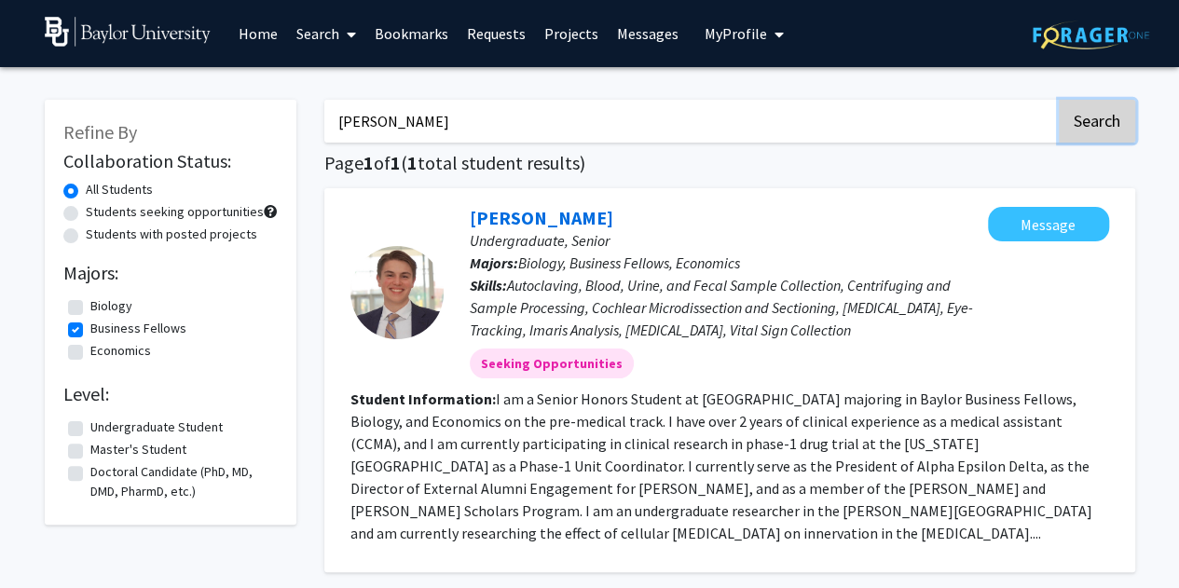
click at [1107, 123] on button "Search" at bounding box center [1096, 121] width 76 height 43
checkbox input "false"
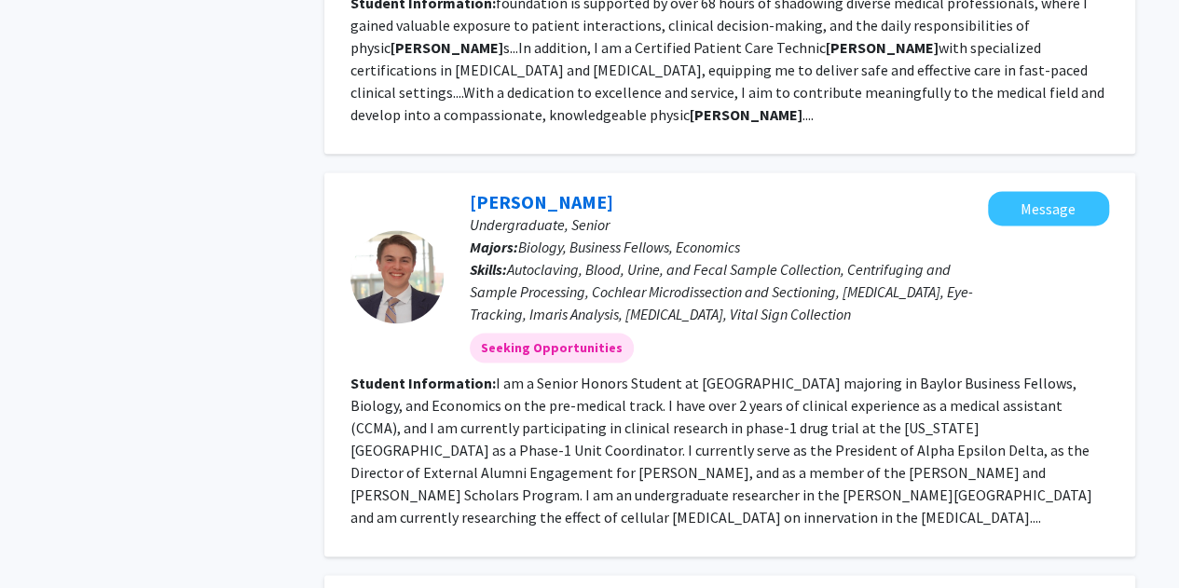
scroll to position [1088, 0]
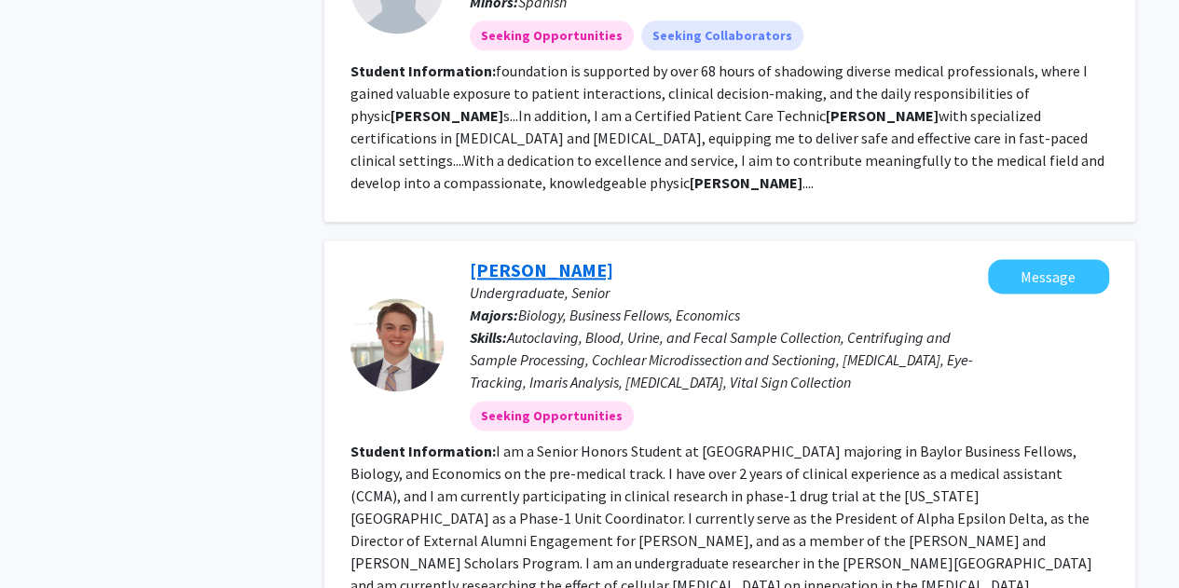
click at [496, 258] on link "[PERSON_NAME]" at bounding box center [541, 269] width 143 height 23
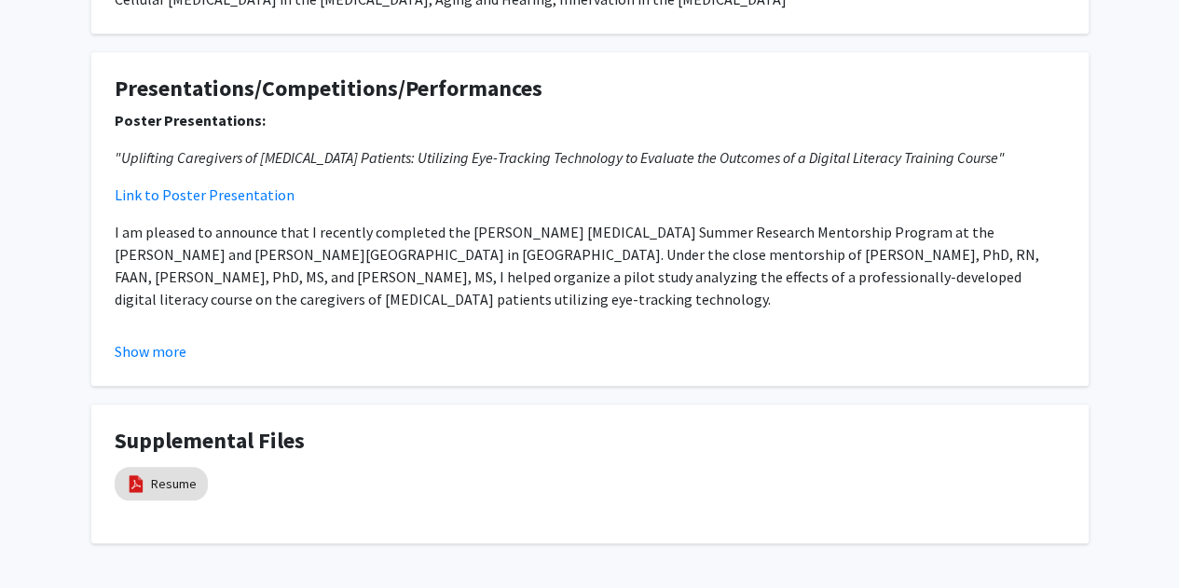
scroll to position [702, 0]
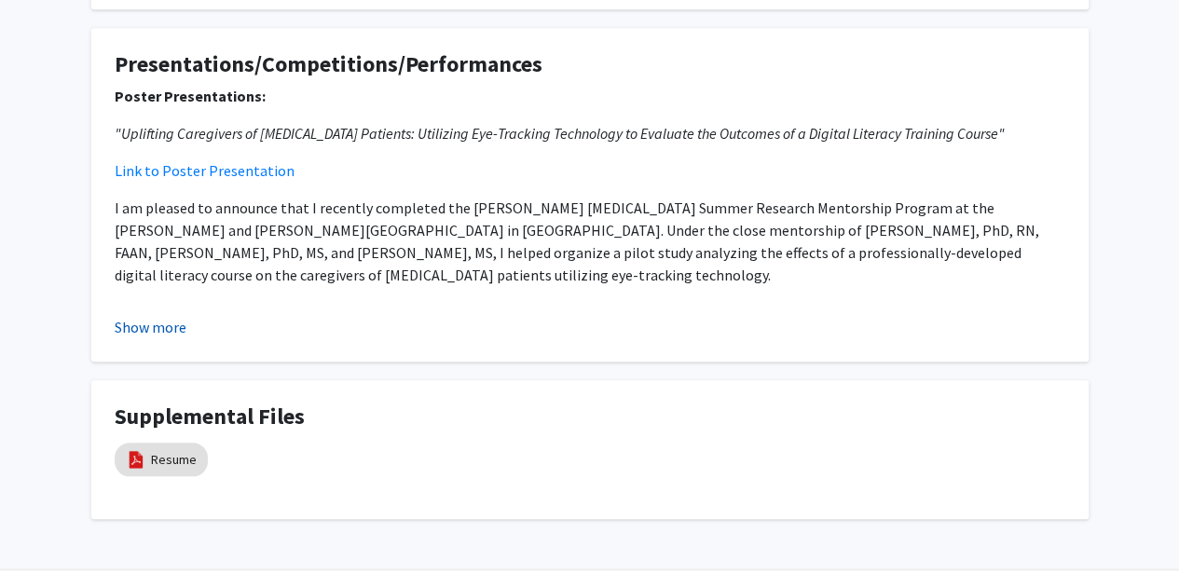
click at [155, 316] on button "Show more" at bounding box center [151, 327] width 72 height 22
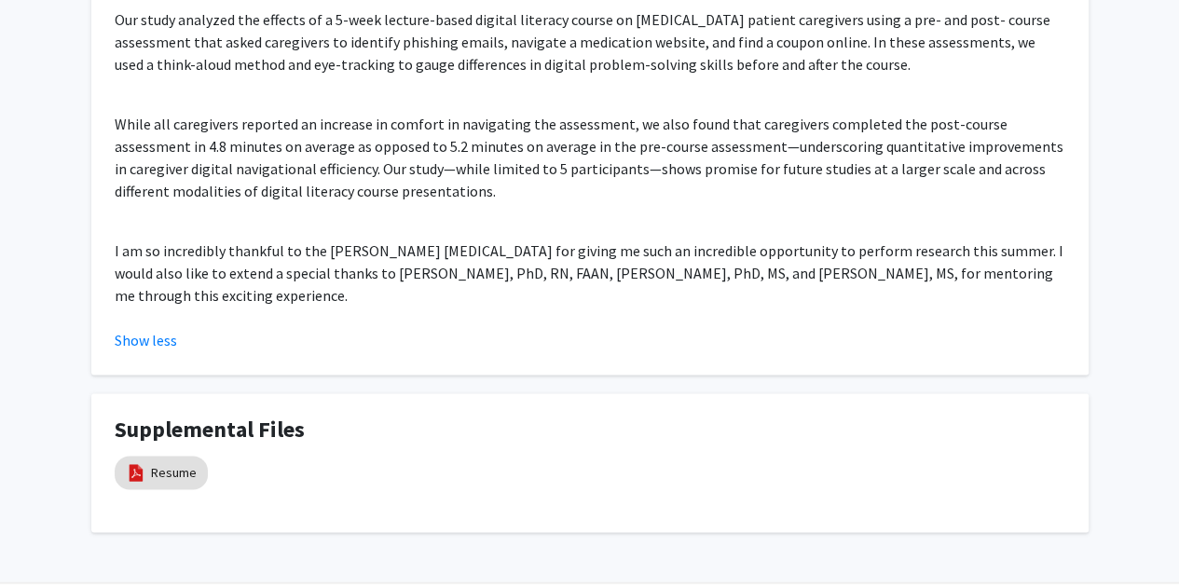
scroll to position [1214, 0]
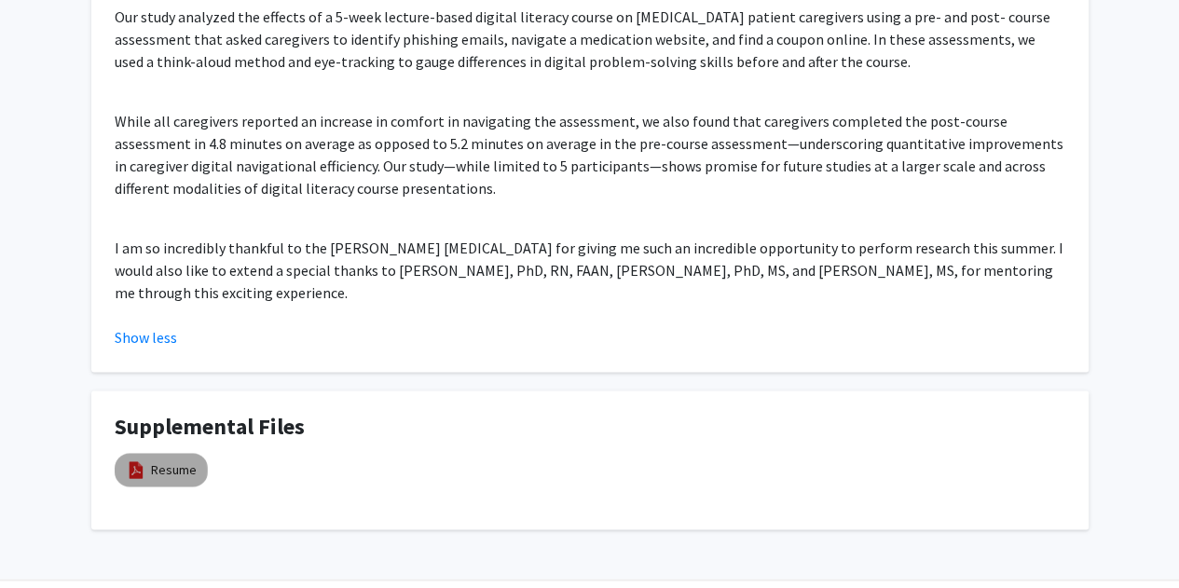
click at [134, 459] on img at bounding box center [136, 469] width 20 height 20
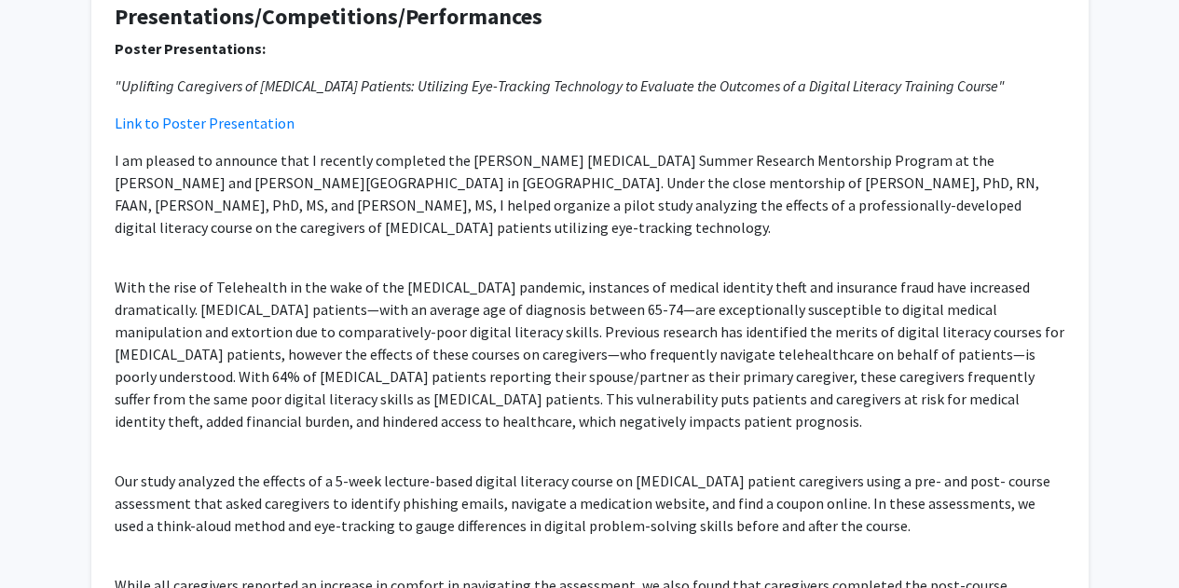
scroll to position [1226, 0]
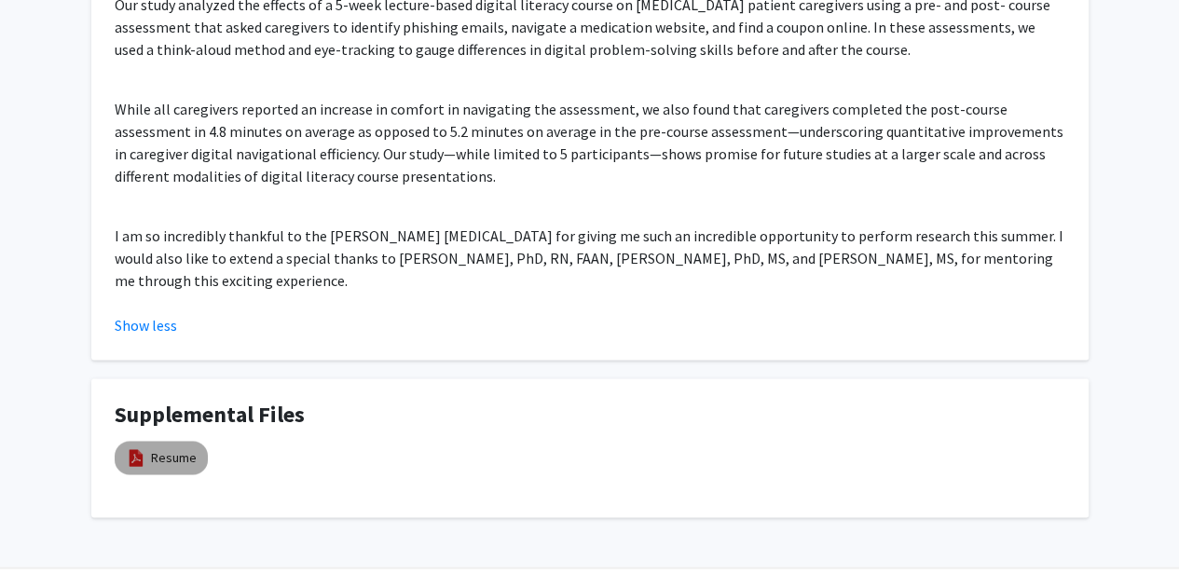
click at [141, 447] on img at bounding box center [136, 457] width 20 height 20
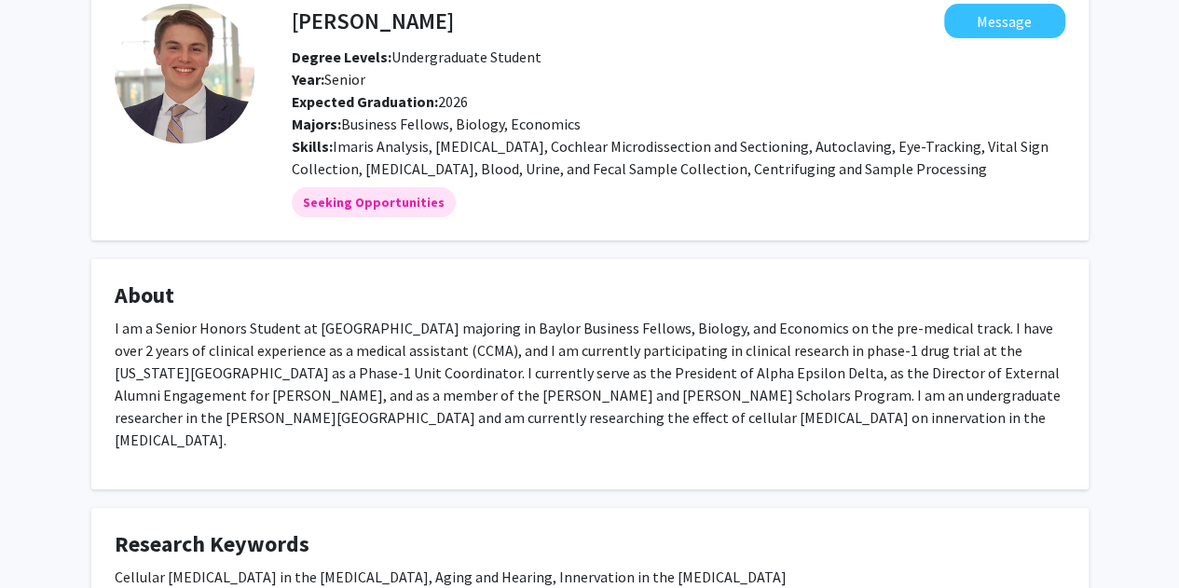
scroll to position [0, 0]
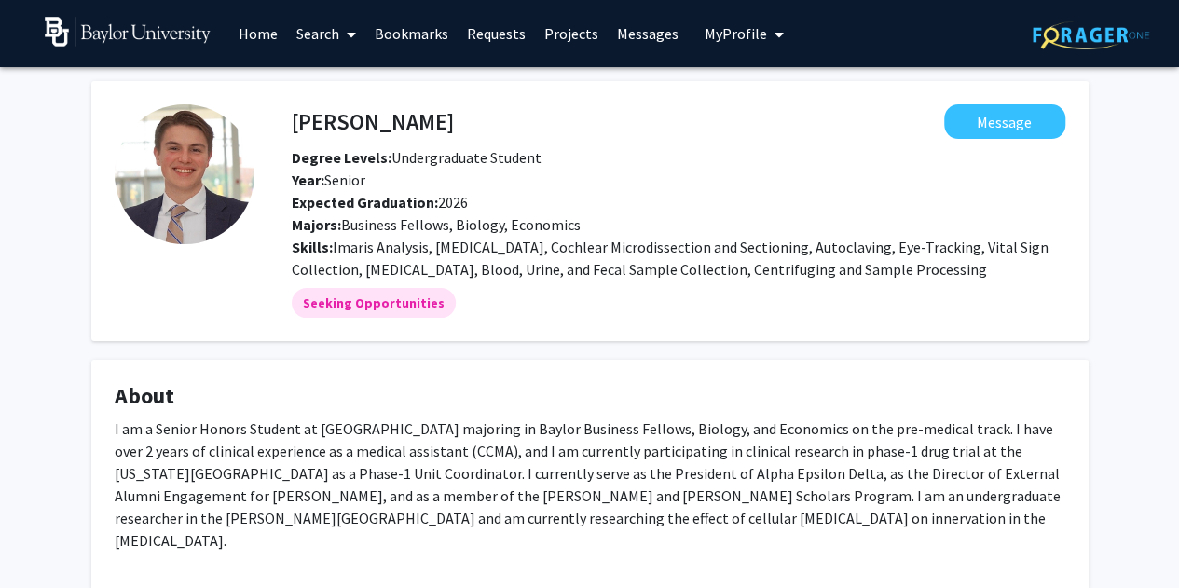
click at [252, 39] on link "Home" at bounding box center [258, 33] width 58 height 65
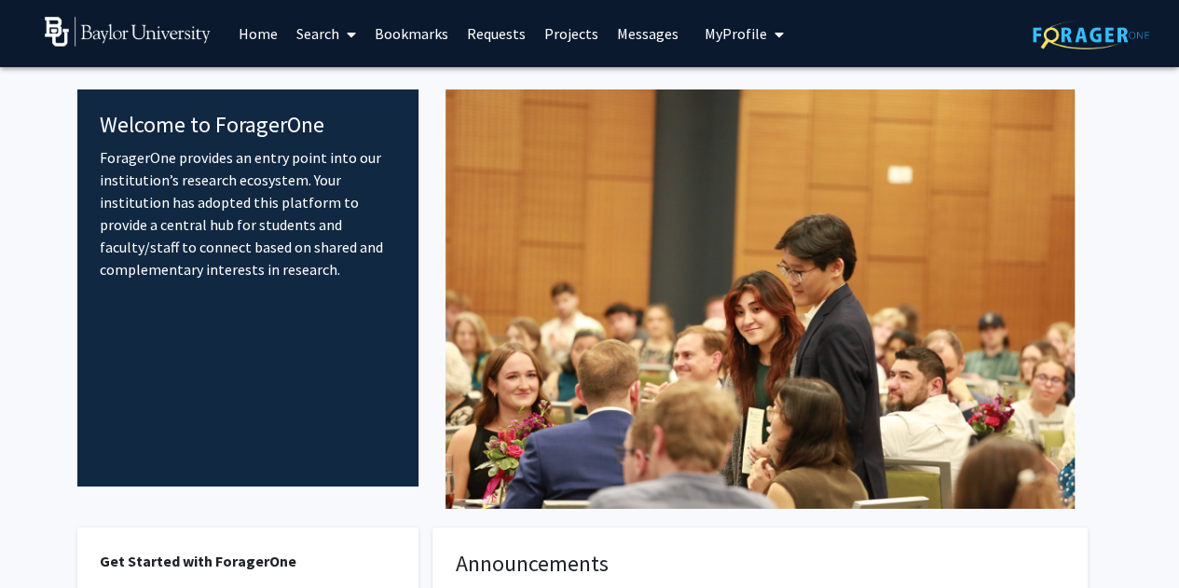
click at [341, 33] on span at bounding box center [347, 34] width 17 height 65
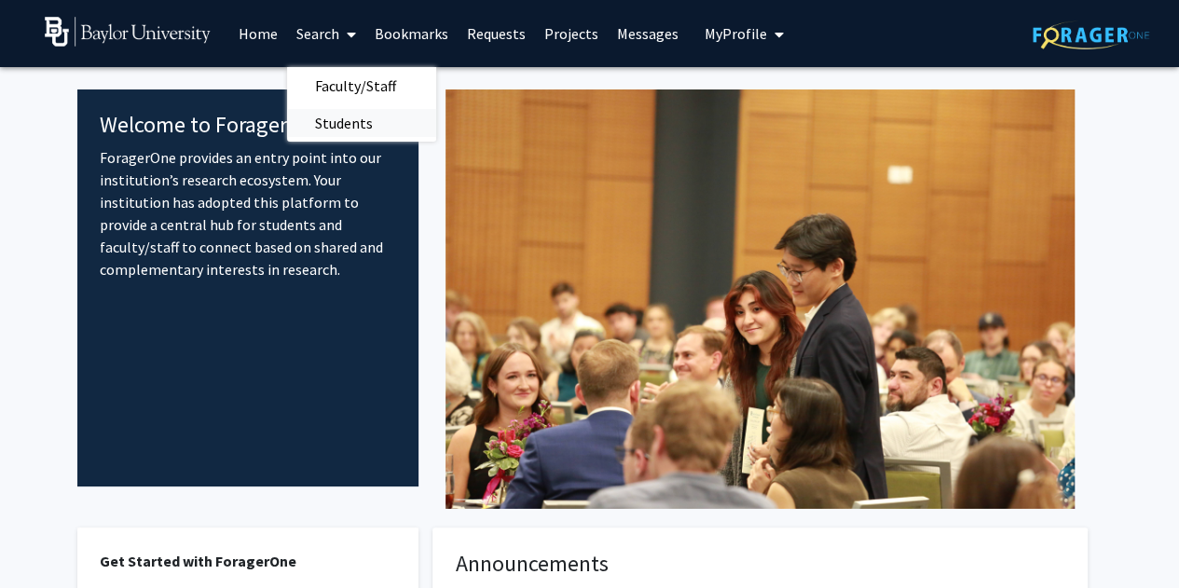
click at [337, 123] on span "Students" at bounding box center [344, 122] width 114 height 37
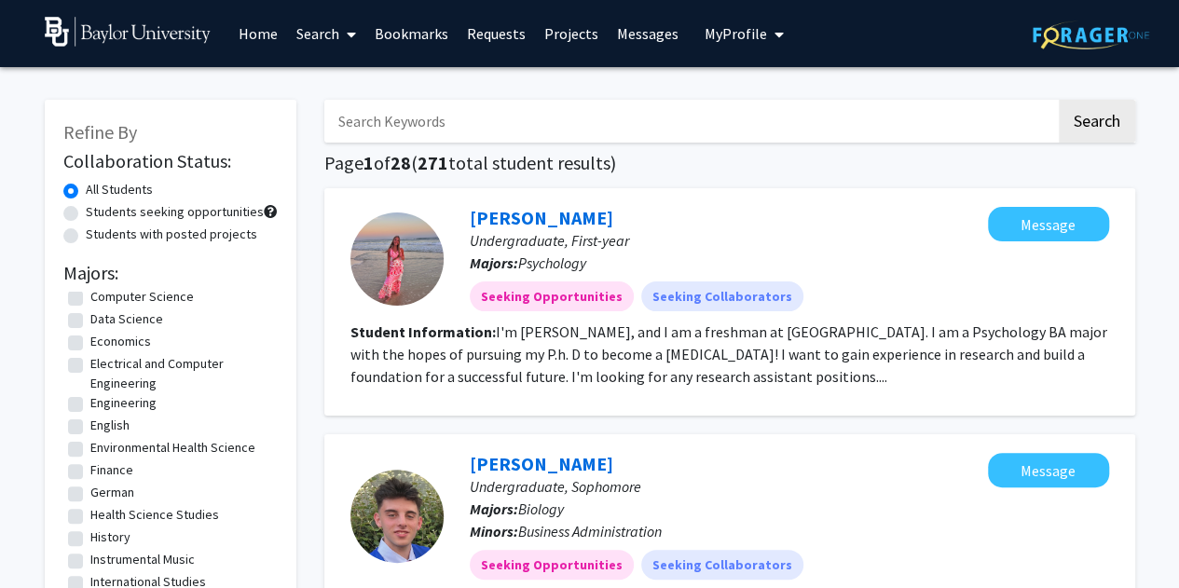
click at [353, 33] on icon at bounding box center [351, 34] width 9 height 15
click at [354, 97] on span "Faculty/Staff" at bounding box center [355, 85] width 137 height 37
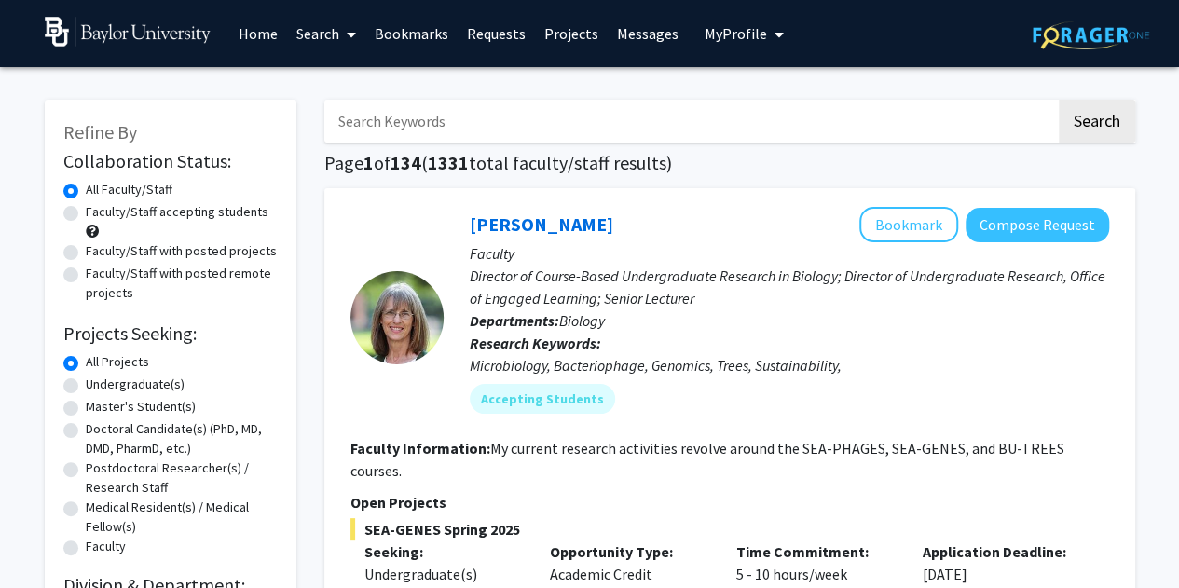
click at [414, 127] on input "Search Keywords" at bounding box center [689, 121] width 731 height 43
click at [1058, 100] on button "Search" at bounding box center [1096, 121] width 76 height 43
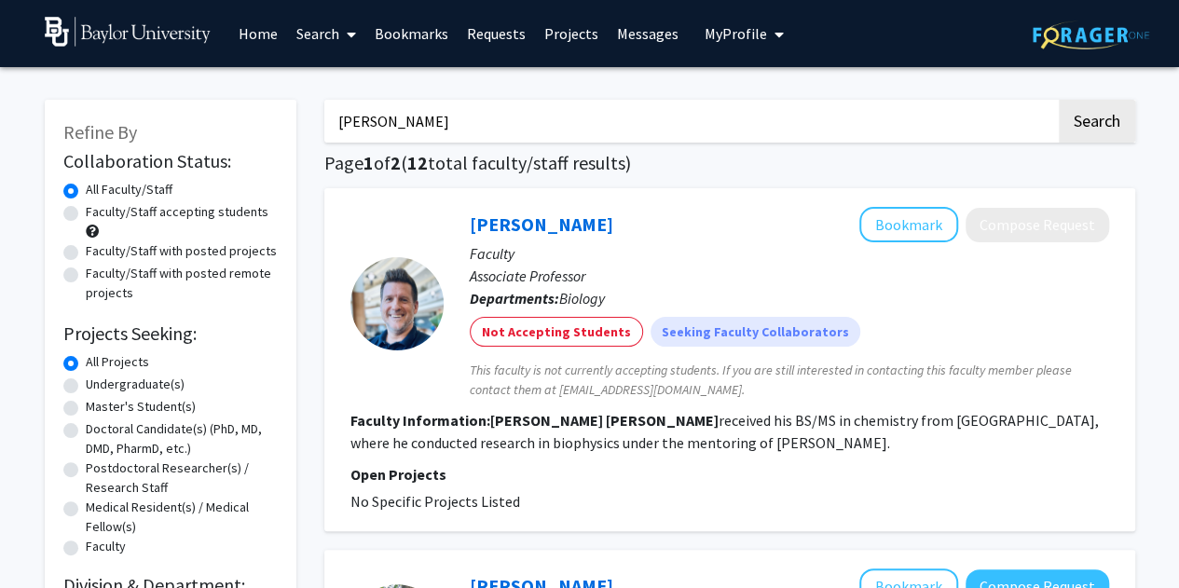
click at [531, 130] on input "[PERSON_NAME]" at bounding box center [689, 121] width 731 height 43
type input "j"
type input "[PERSON_NAME]"
click at [1058, 100] on button "Search" at bounding box center [1096, 121] width 76 height 43
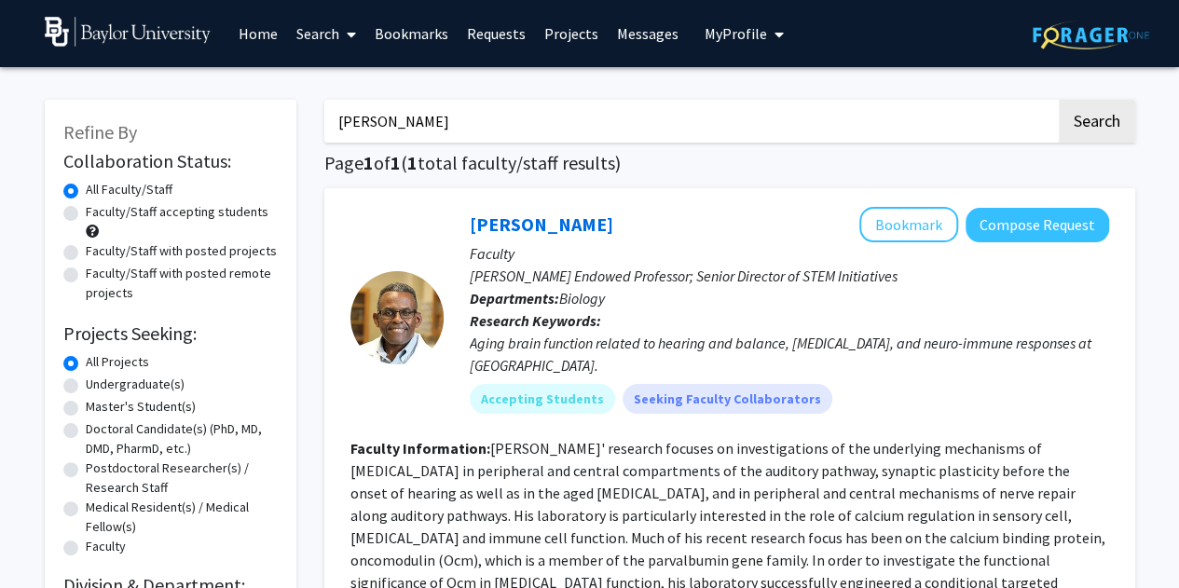
click at [332, 30] on link "Search" at bounding box center [326, 33] width 78 height 65
click at [350, 126] on span "Students" at bounding box center [344, 122] width 114 height 37
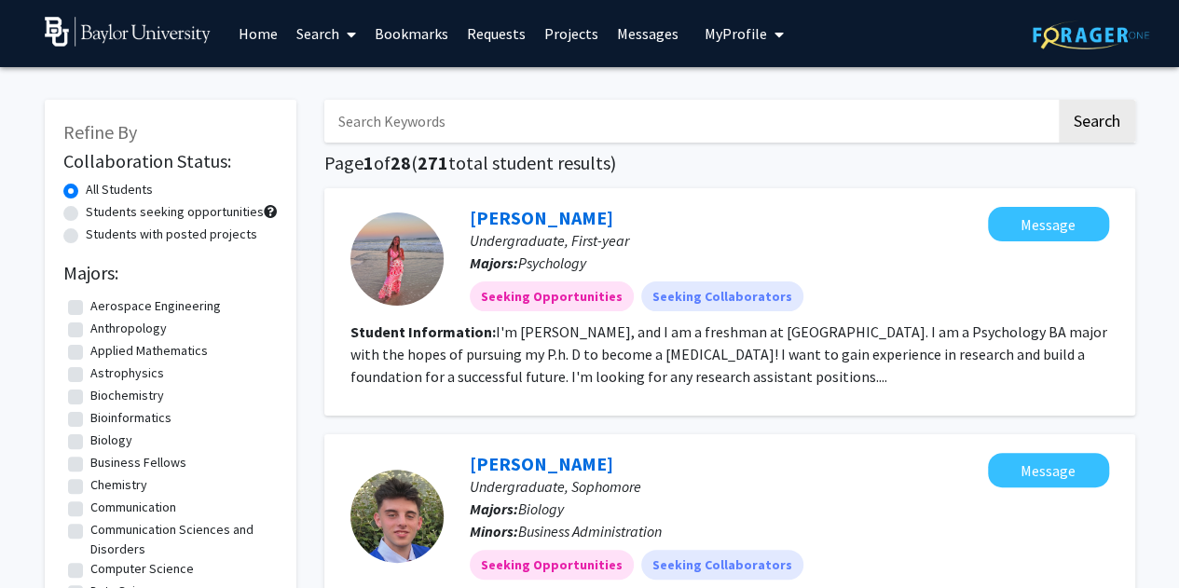
click at [442, 118] on input "Search Keywords" at bounding box center [689, 121] width 731 height 43
type input "[PERSON_NAME]"
click at [1058, 100] on button "Search" at bounding box center [1096, 121] width 76 height 43
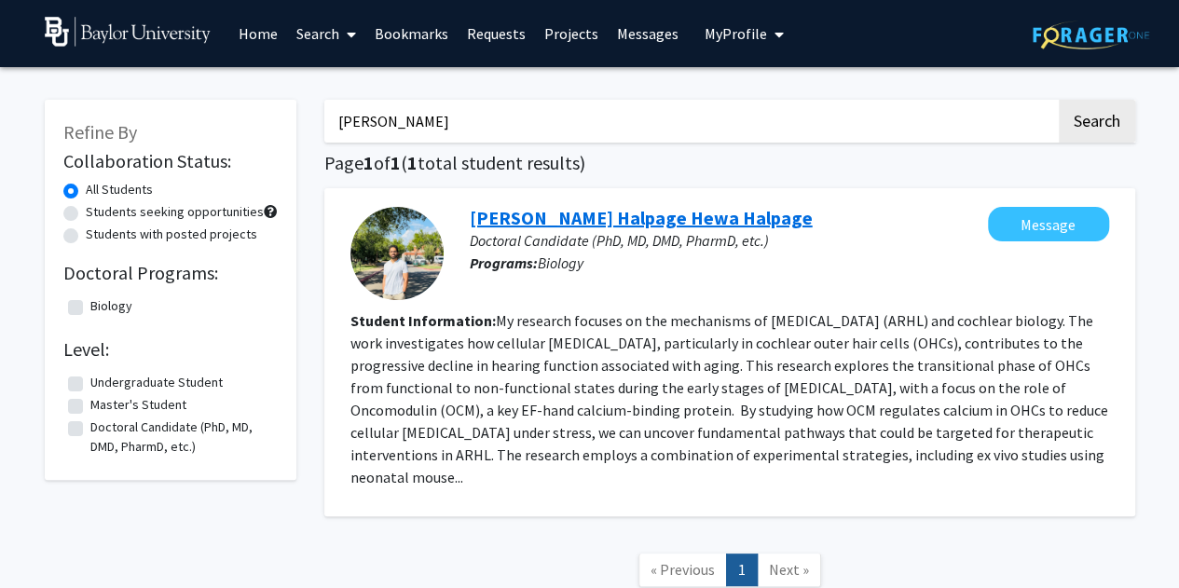
click at [527, 215] on link "[PERSON_NAME] Halpage Hewa Halpage" at bounding box center [641, 217] width 343 height 23
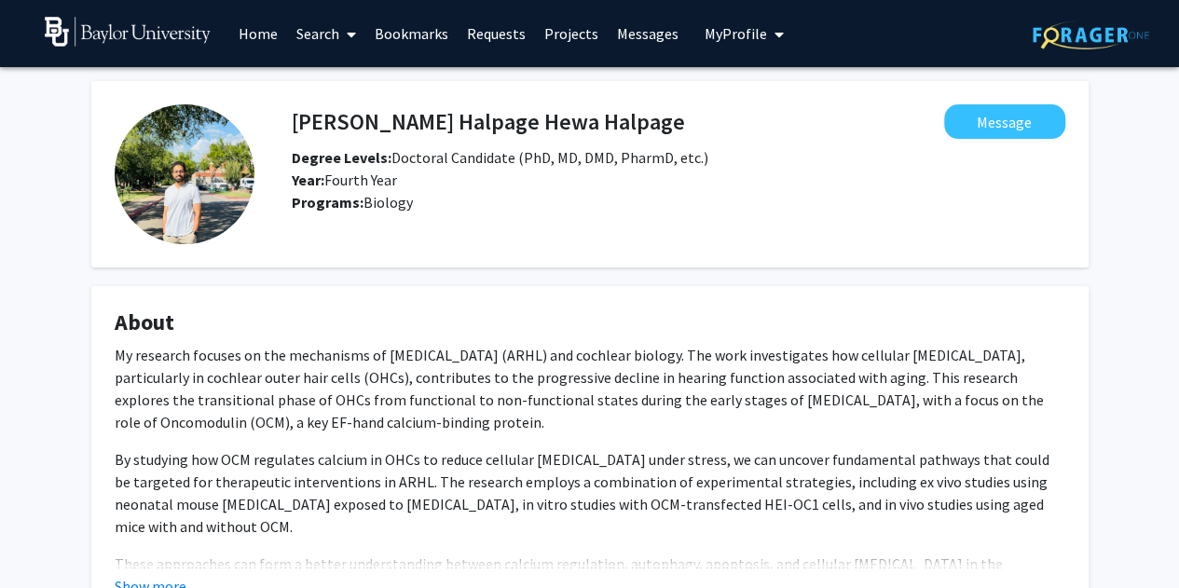
click at [188, 182] on img at bounding box center [185, 174] width 140 height 140
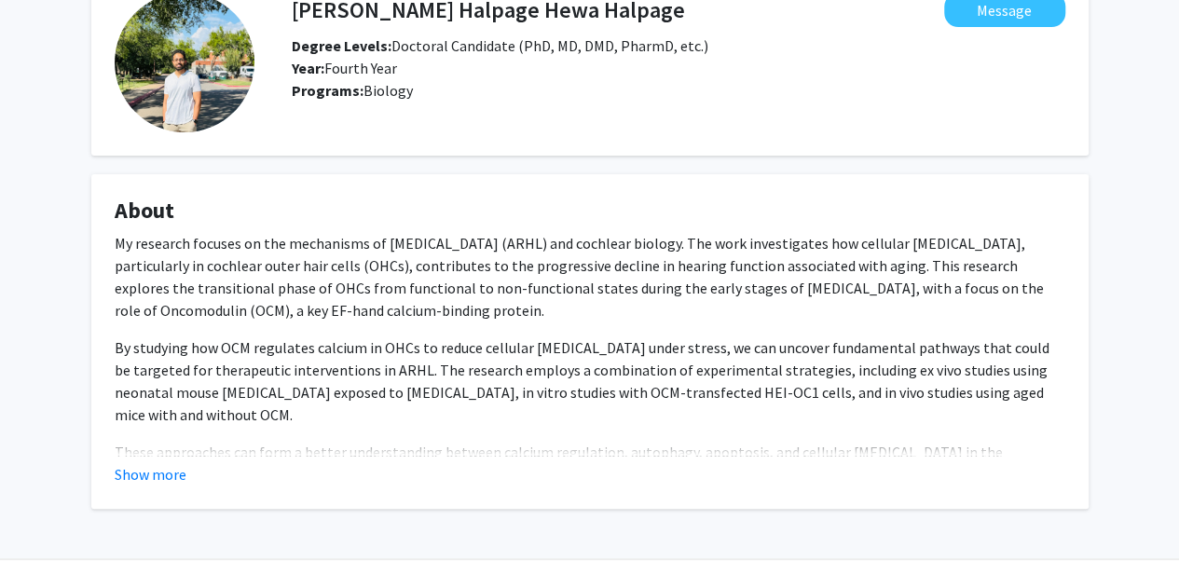
scroll to position [148, 0]
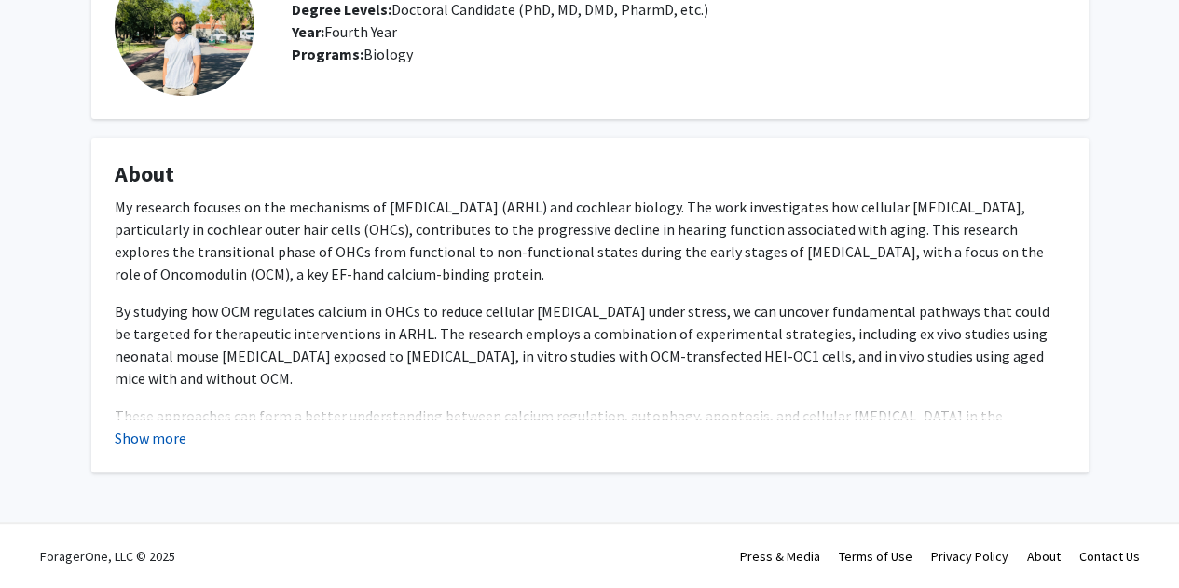
click at [134, 442] on button "Show more" at bounding box center [151, 438] width 72 height 22
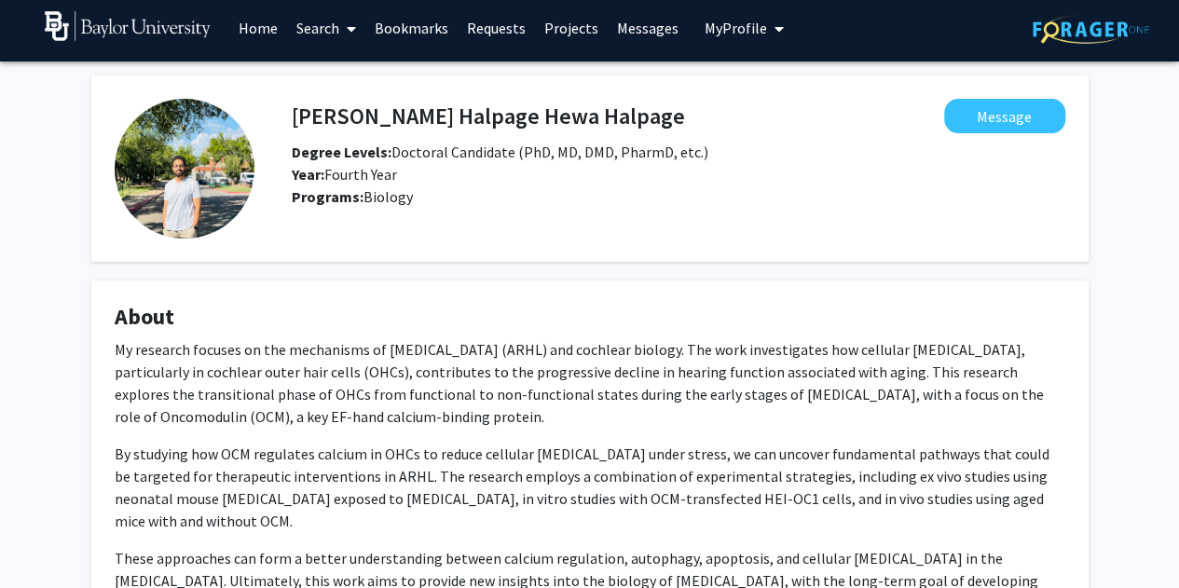
scroll to position [0, 0]
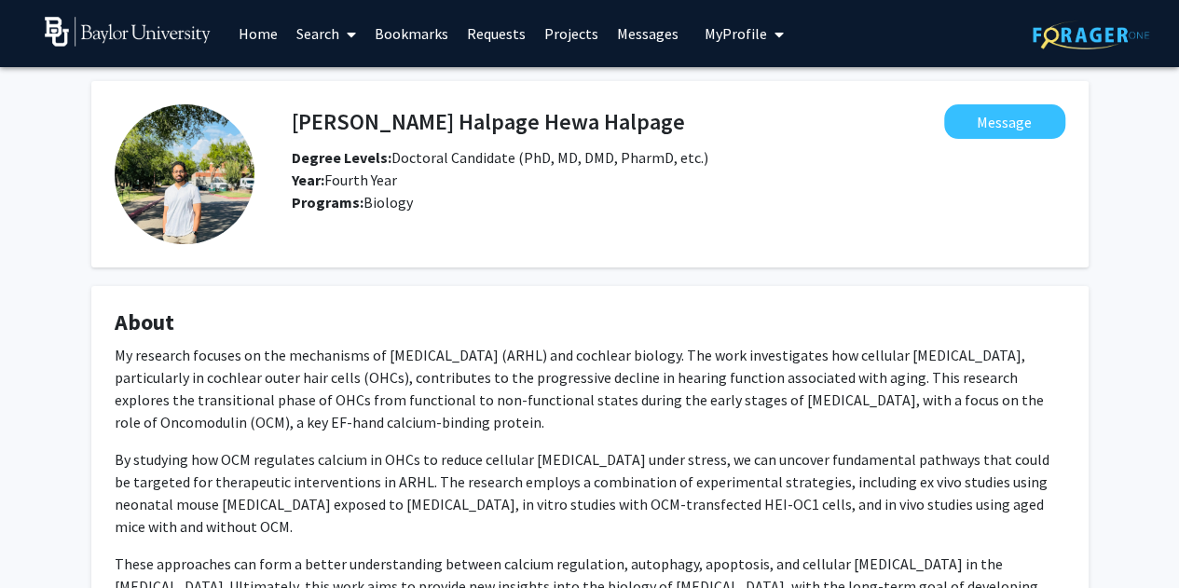
drag, startPoint x: 1168, startPoint y: 72, endPoint x: 1165, endPoint y: 175, distance: 103.5
click at [1165, 175] on div "[PERSON_NAME] [PERSON_NAME] Message Degree Levels: Doctoral Candidate (PhD, MD,…" at bounding box center [589, 407] width 1179 height 681
click at [196, 172] on img at bounding box center [185, 174] width 140 height 140
click at [1006, 232] on fg-spacer at bounding box center [678, 224] width 773 height 23
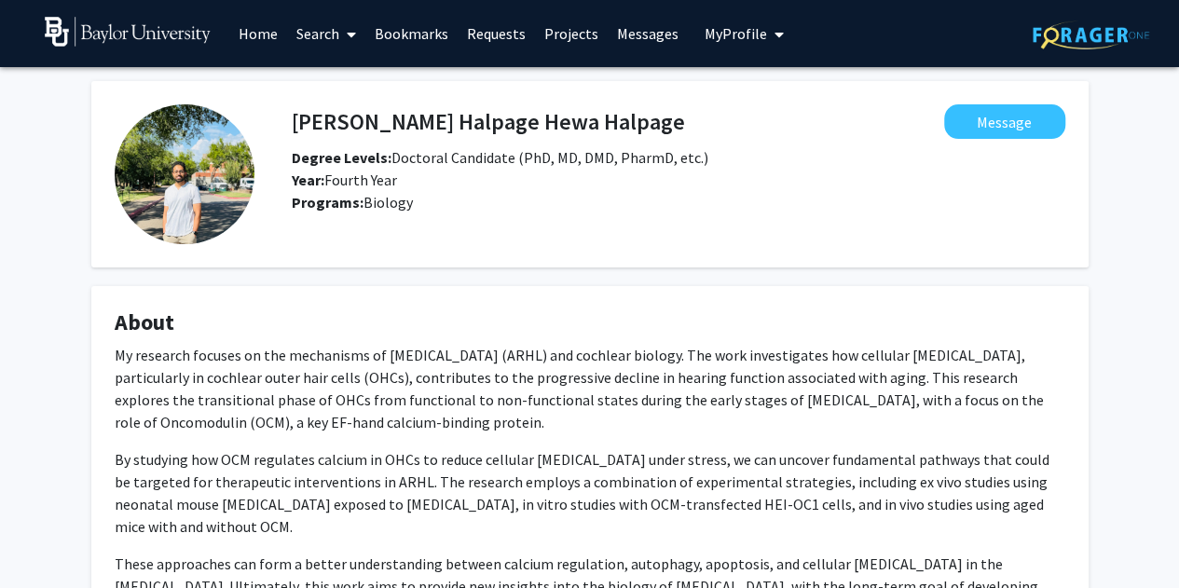
click at [149, 154] on img at bounding box center [185, 174] width 140 height 140
click at [184, 167] on img at bounding box center [185, 174] width 140 height 140
click at [372, 124] on h4 "[PERSON_NAME] Halpage Hewa Halpage" at bounding box center [488, 121] width 393 height 34
click at [236, 194] on img at bounding box center [185, 174] width 140 height 140
click at [310, 34] on link "Search" at bounding box center [326, 33] width 78 height 65
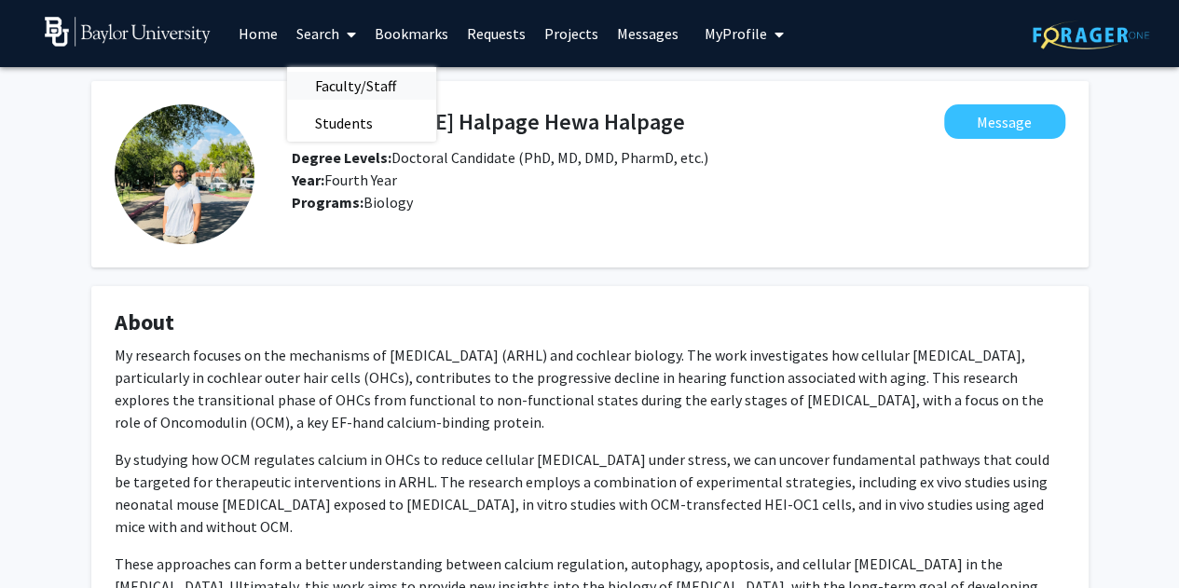
click at [343, 79] on span "Faculty/Staff" at bounding box center [355, 85] width 137 height 37
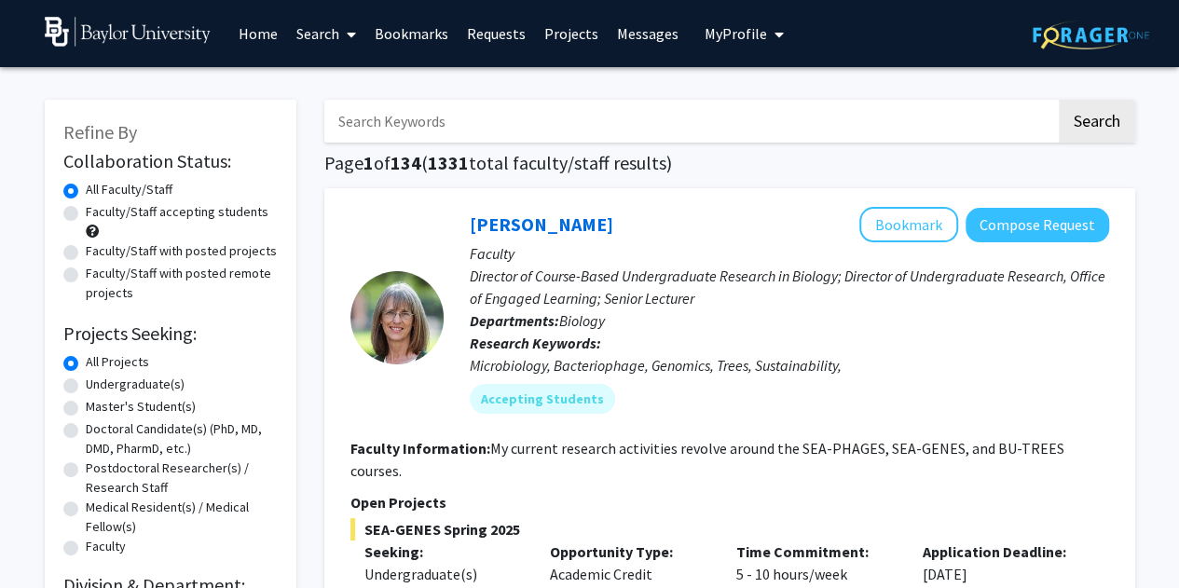
click at [381, 109] on input "Search Keywords" at bounding box center [689, 121] width 731 height 43
type input "[PERSON_NAME]"
click at [1058, 100] on button "Search" at bounding box center [1096, 121] width 76 height 43
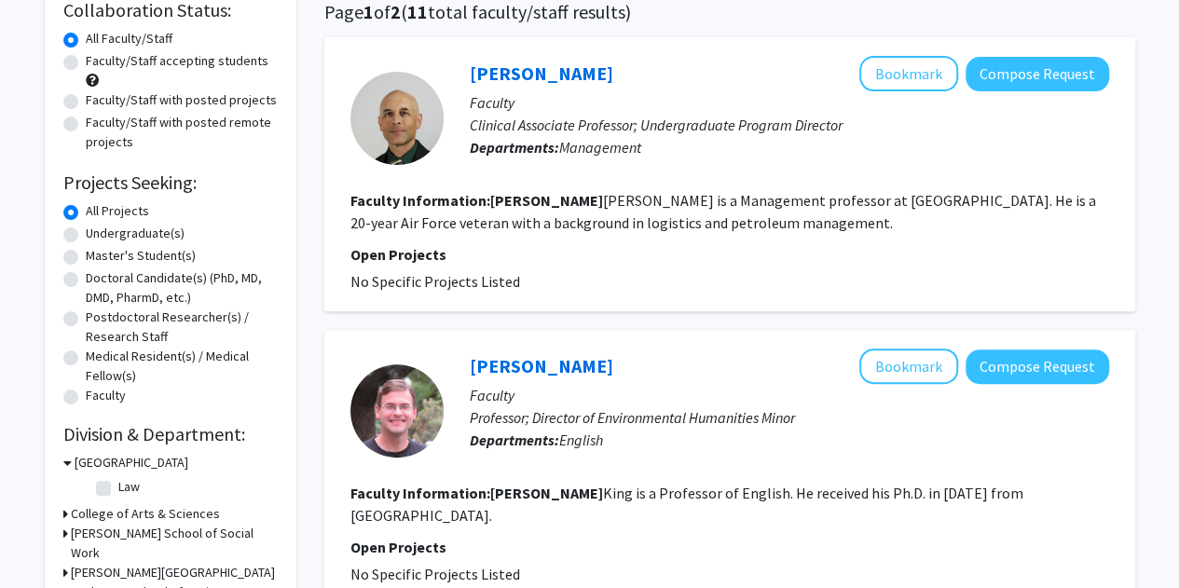
scroll to position [102, 0]
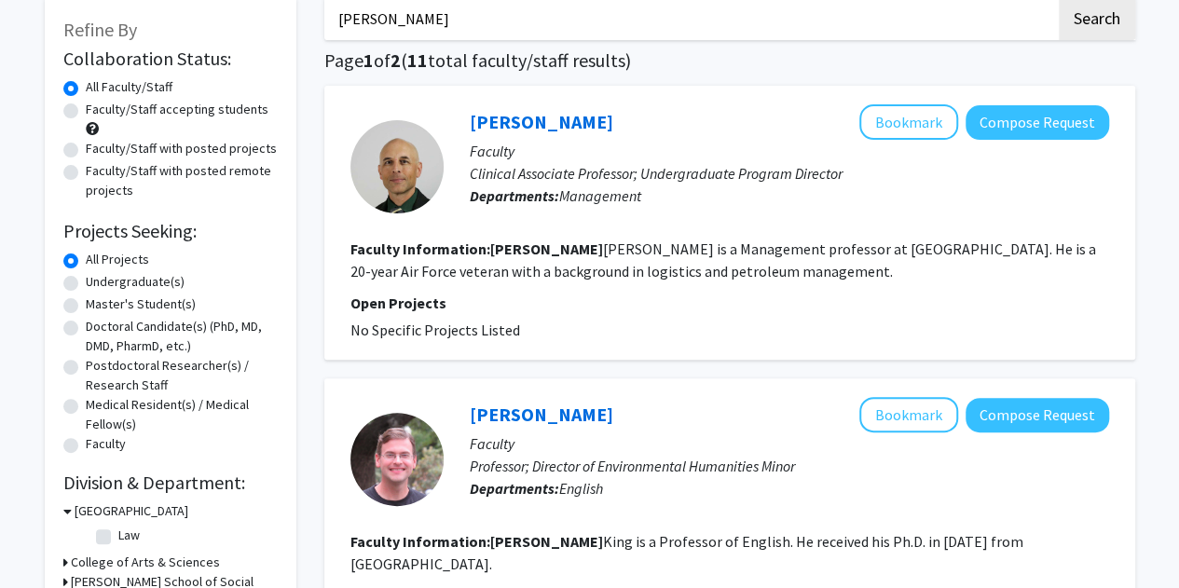
click at [450, 14] on input "[PERSON_NAME]" at bounding box center [689, 18] width 731 height 43
